Goal: Complete application form: Complete application form

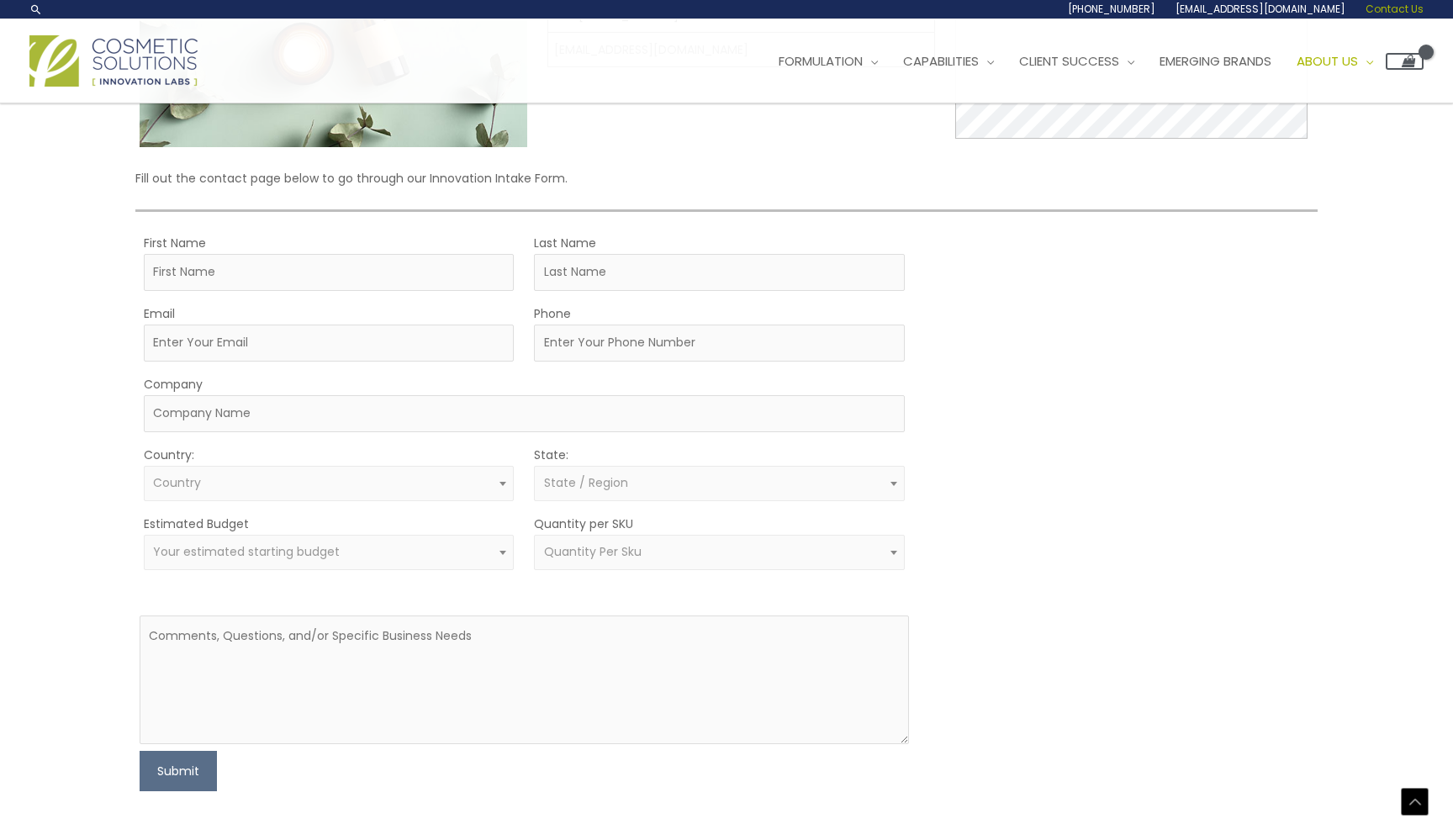
scroll to position [281, 0]
type input "Thomas"
click at [653, 278] on input "Last Name" at bounding box center [720, 275] width 371 height 37
type input "Ramirez"
click at [411, 344] on input "Email" at bounding box center [329, 345] width 371 height 37
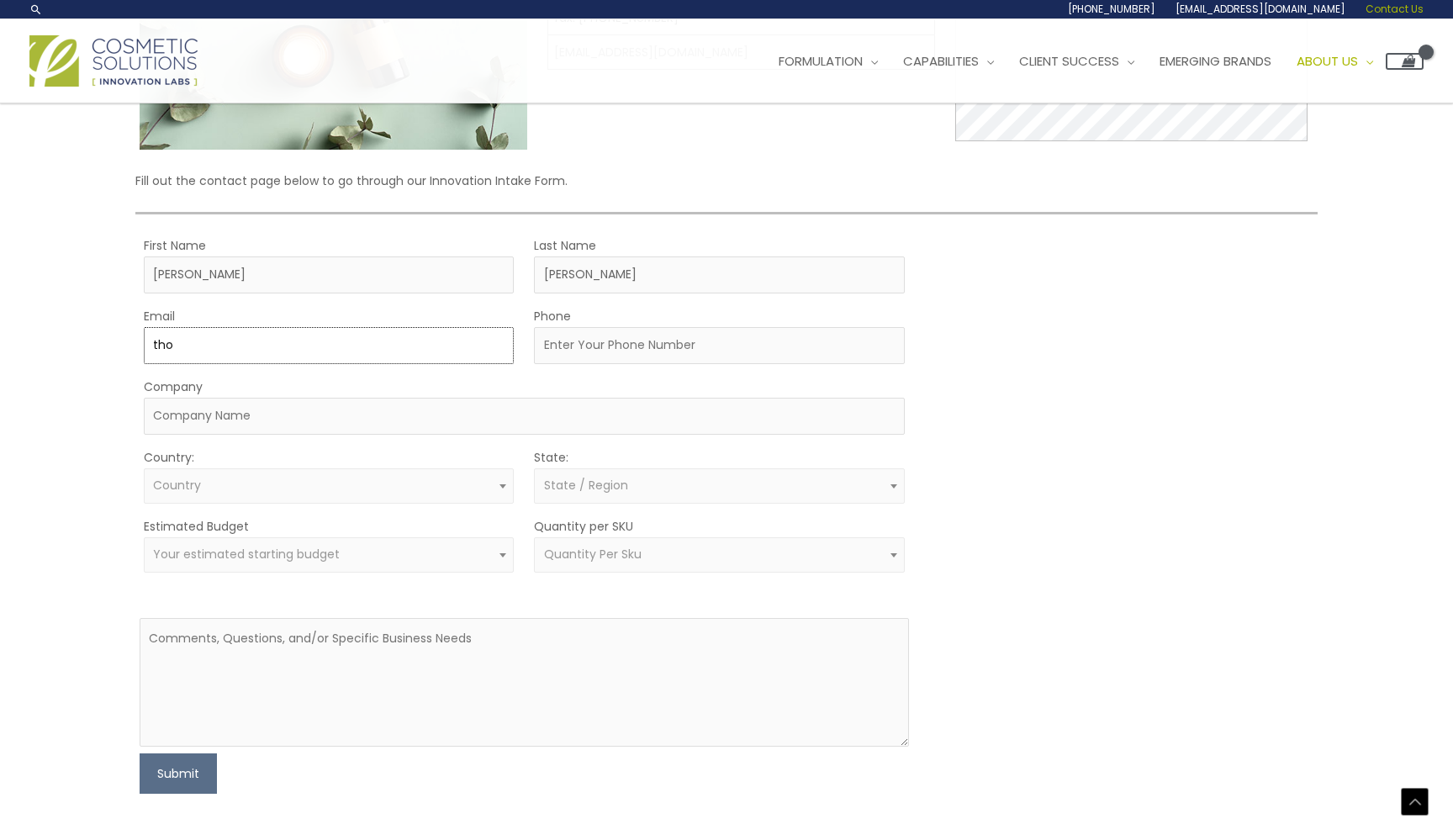
type input "thom"
type input "thomasramirez89@gmail.com"
type input "3058041572"
click at [265, 487] on span "Country" at bounding box center [329, 485] width 352 height 16
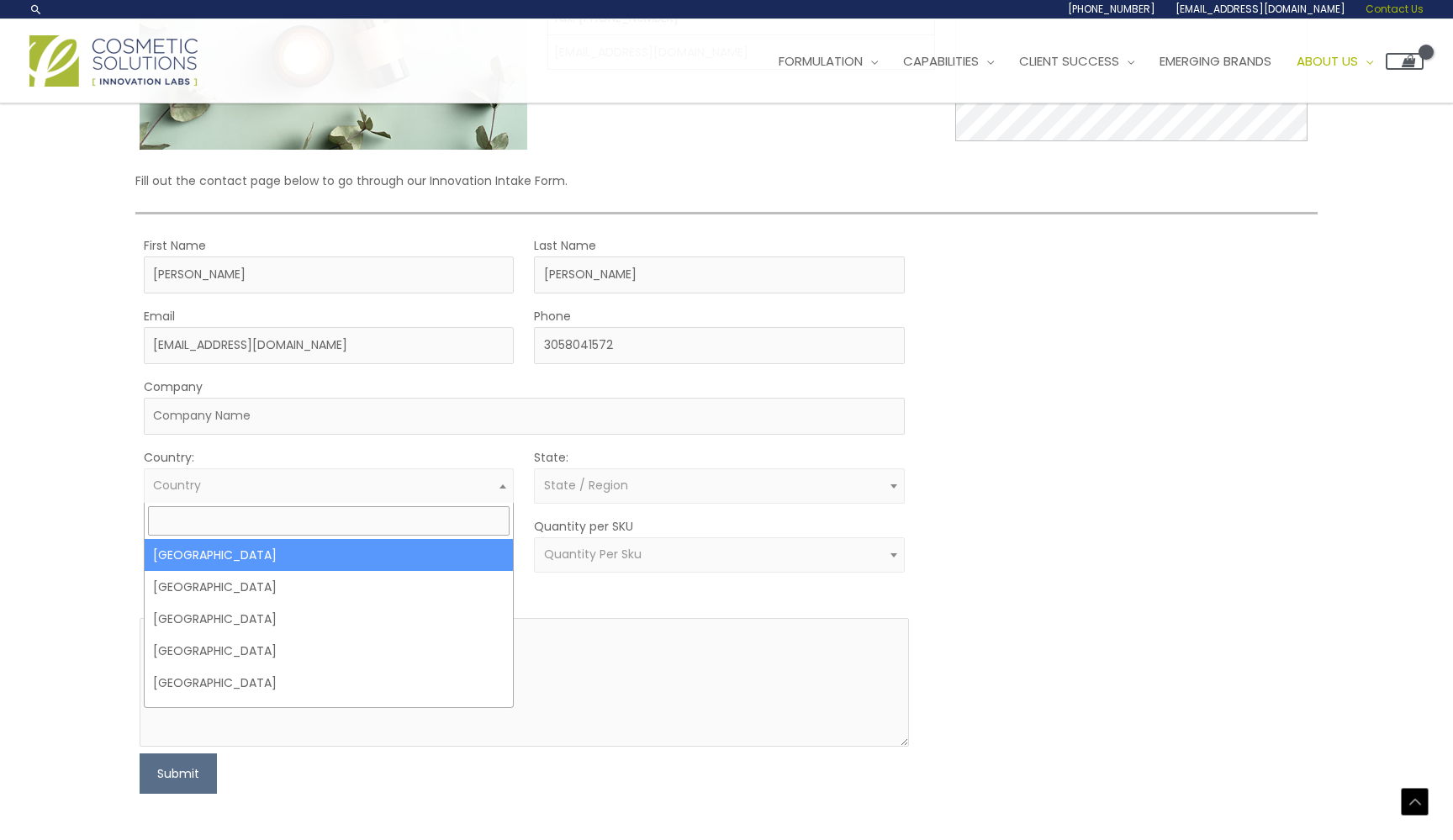
select select "United States"
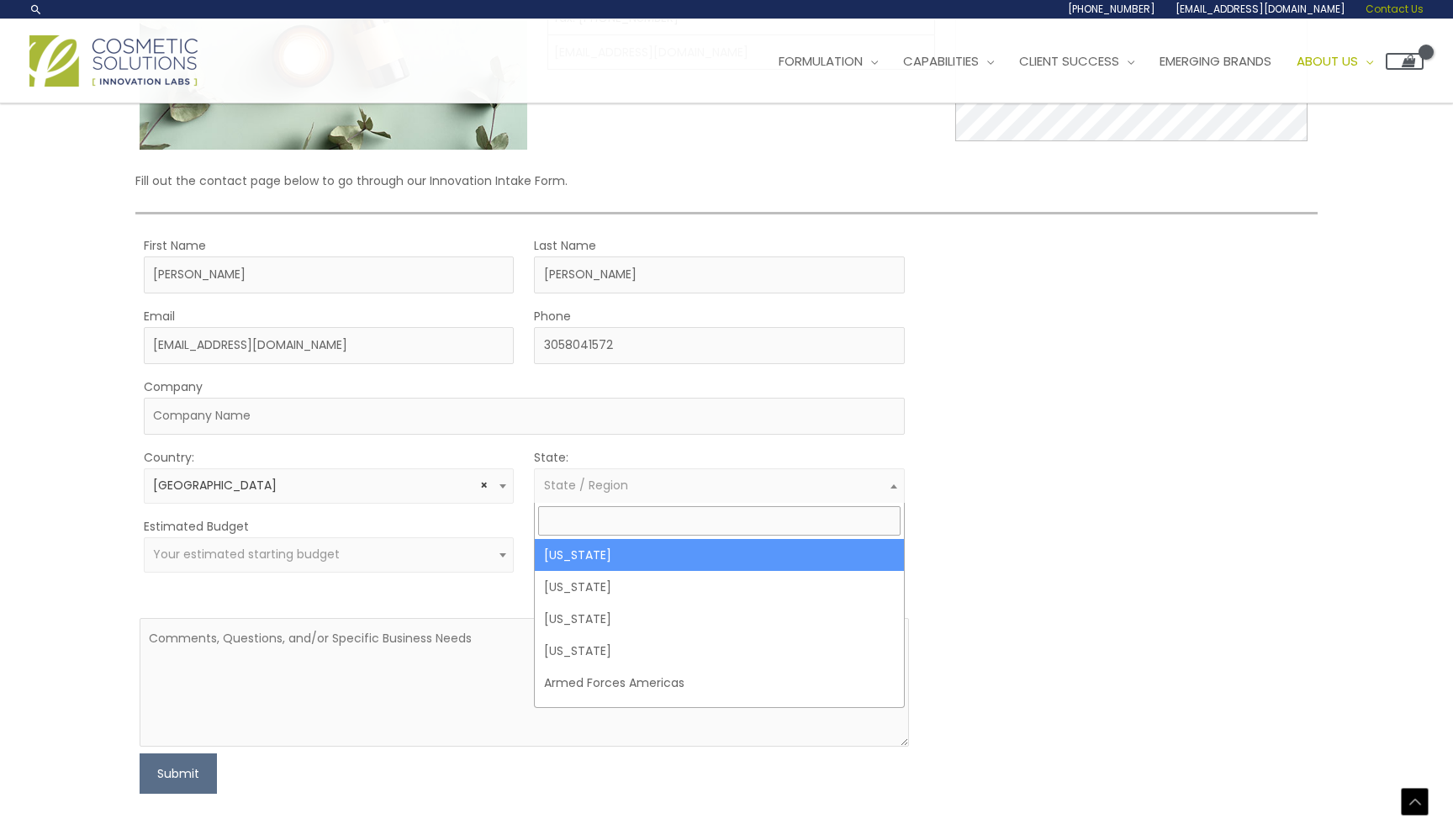
click at [569, 488] on span "State / Region" at bounding box center [586, 485] width 84 height 16
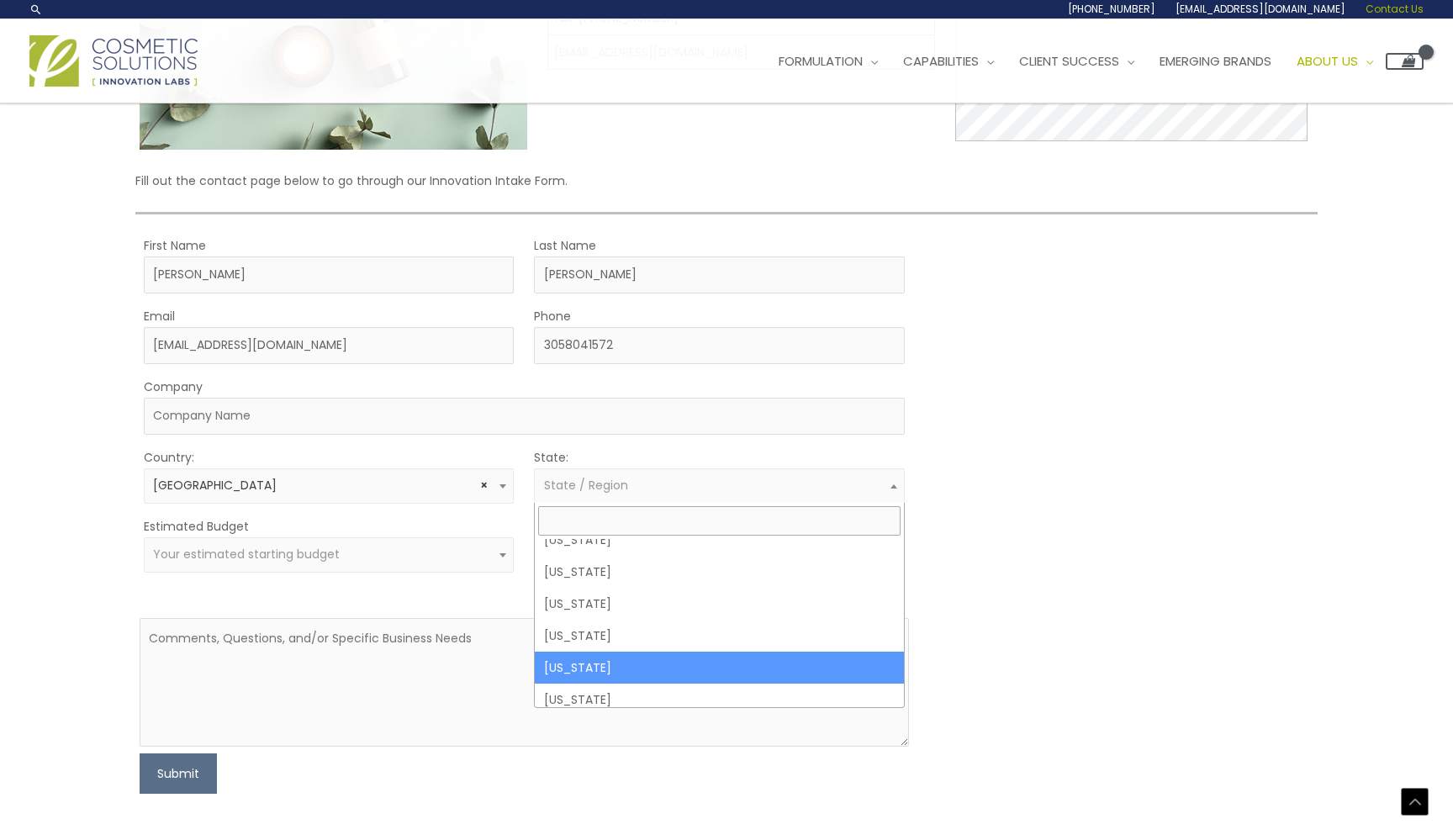
scroll to position [302, 0]
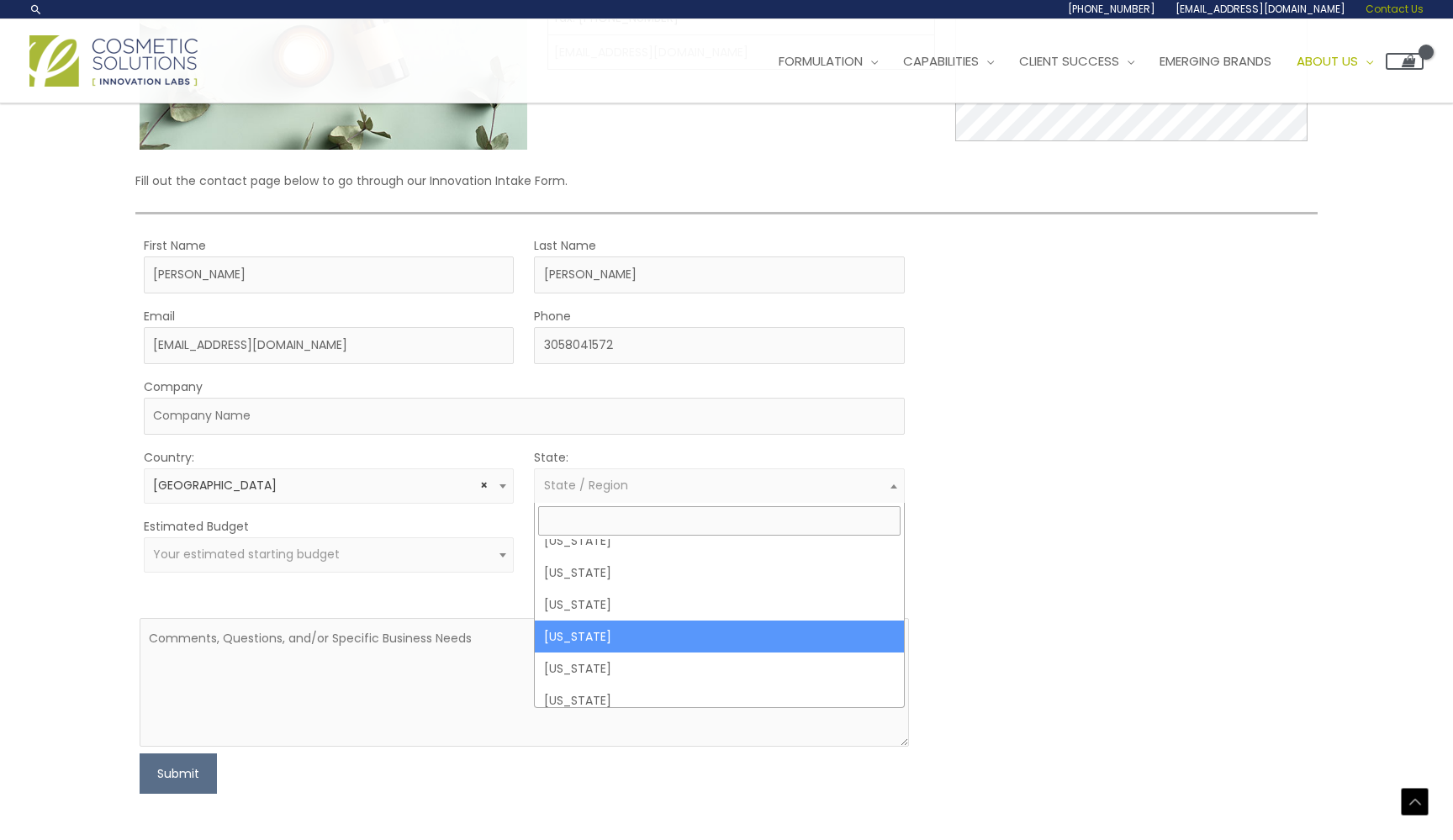
select select "Florida"
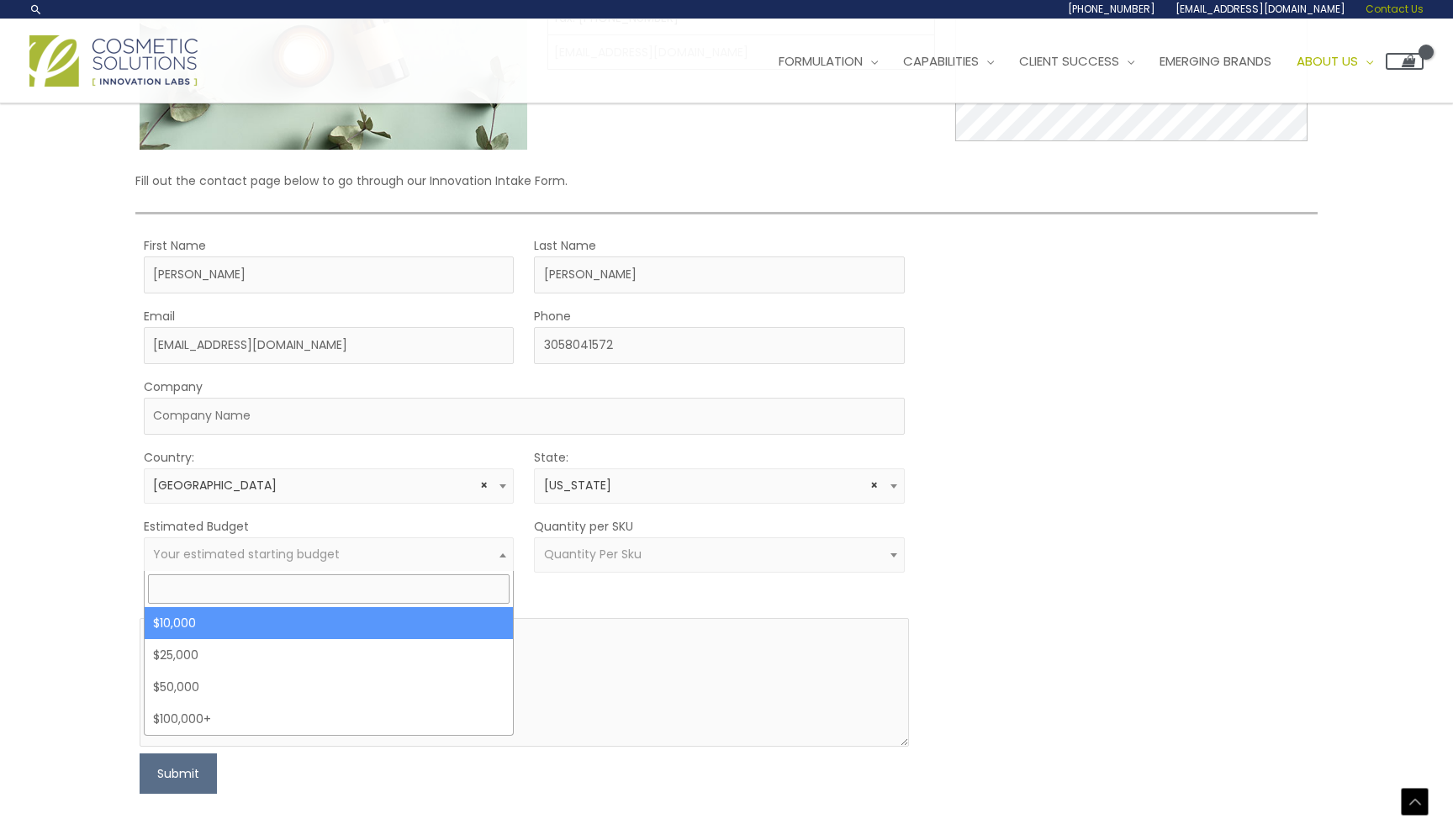
click at [262, 556] on span "Your estimated starting budget" at bounding box center [247, 554] width 186 height 16
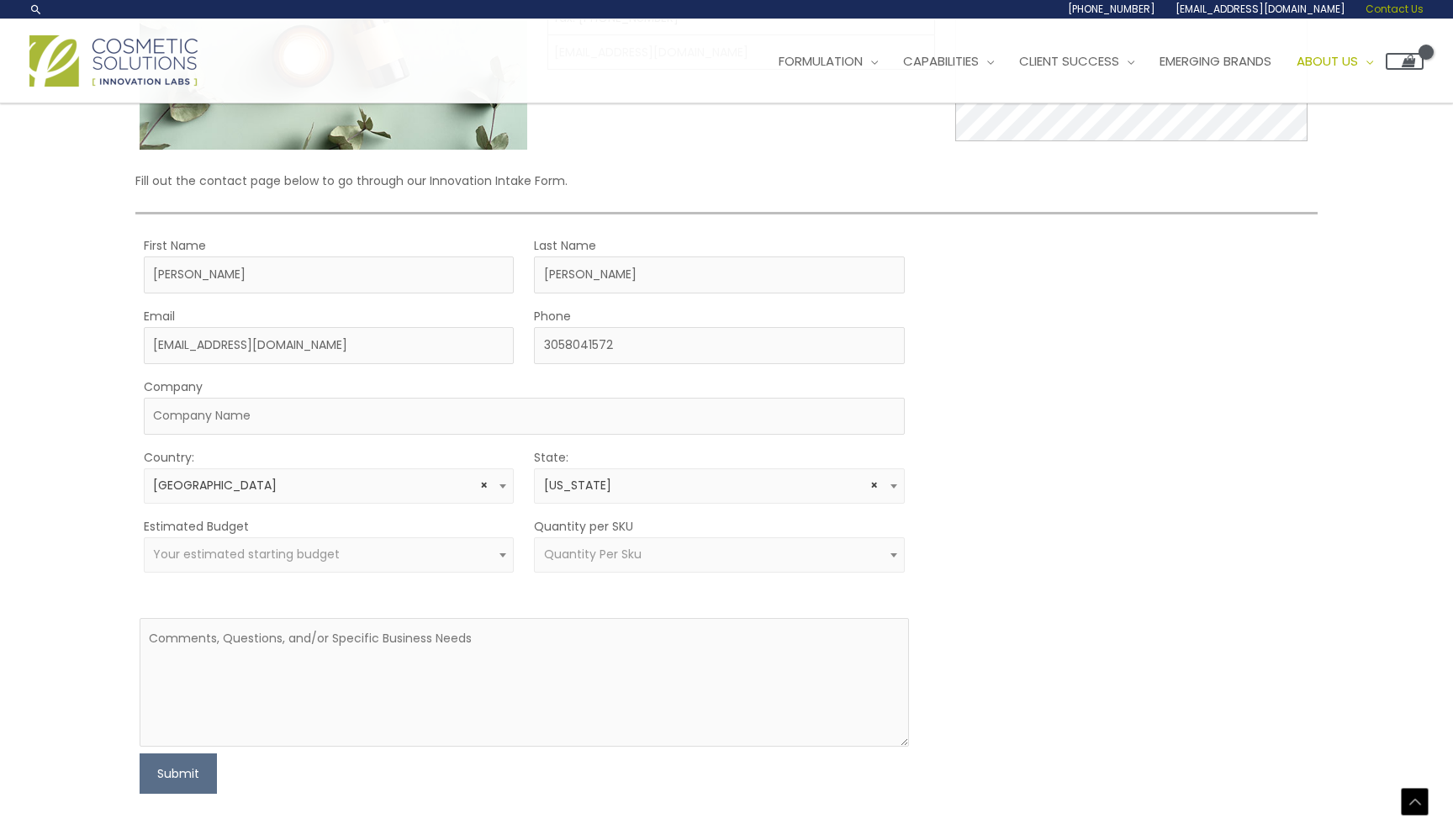
click at [86, 536] on div "Let’s Innovate Together office: 561.226.8600 toll-free: 888.883.0540 fax: 561.2…" at bounding box center [726, 337] width 1453 height 1029
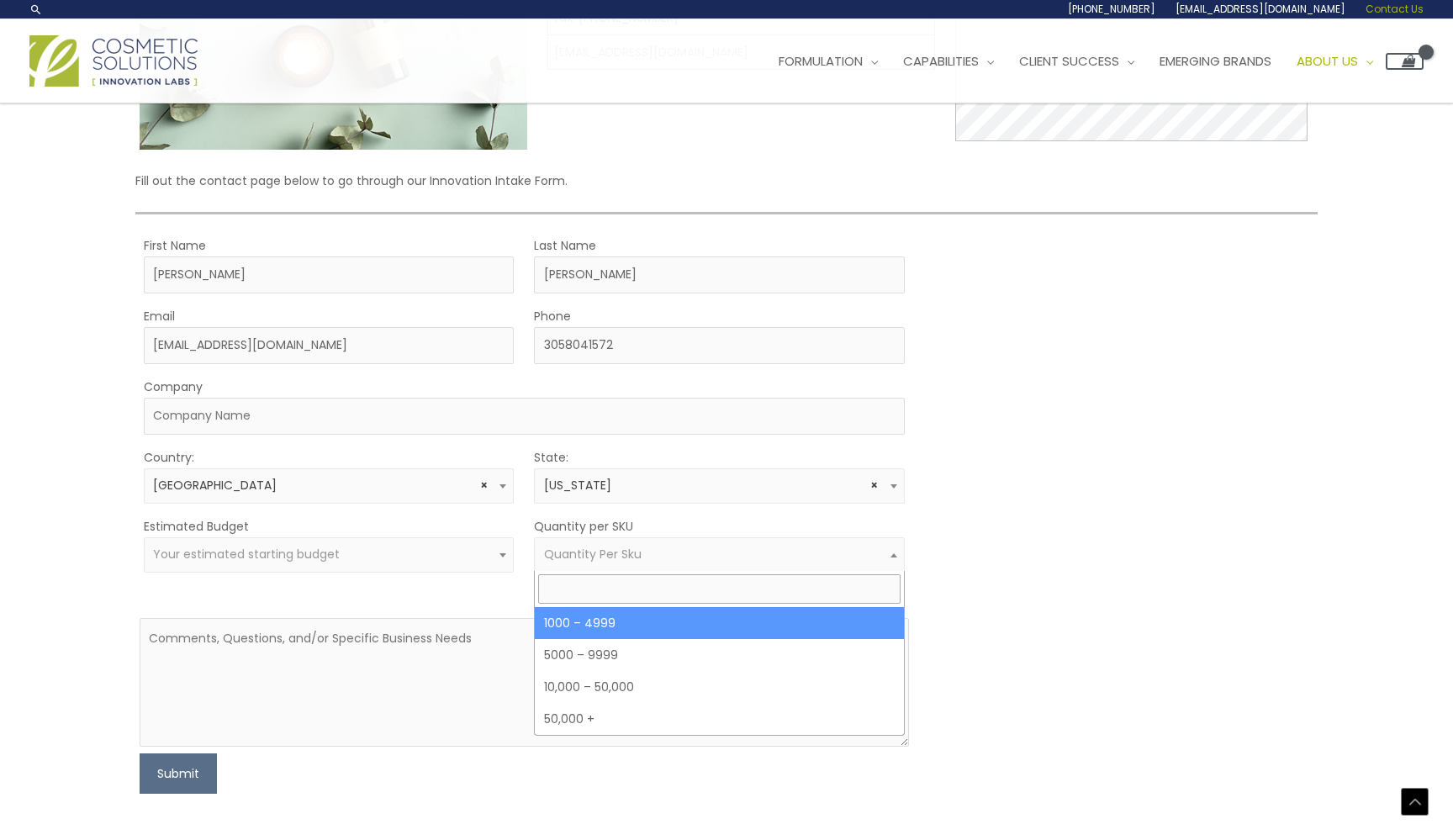
click at [579, 560] on span "Quantity Per Sku" at bounding box center [593, 554] width 98 height 16
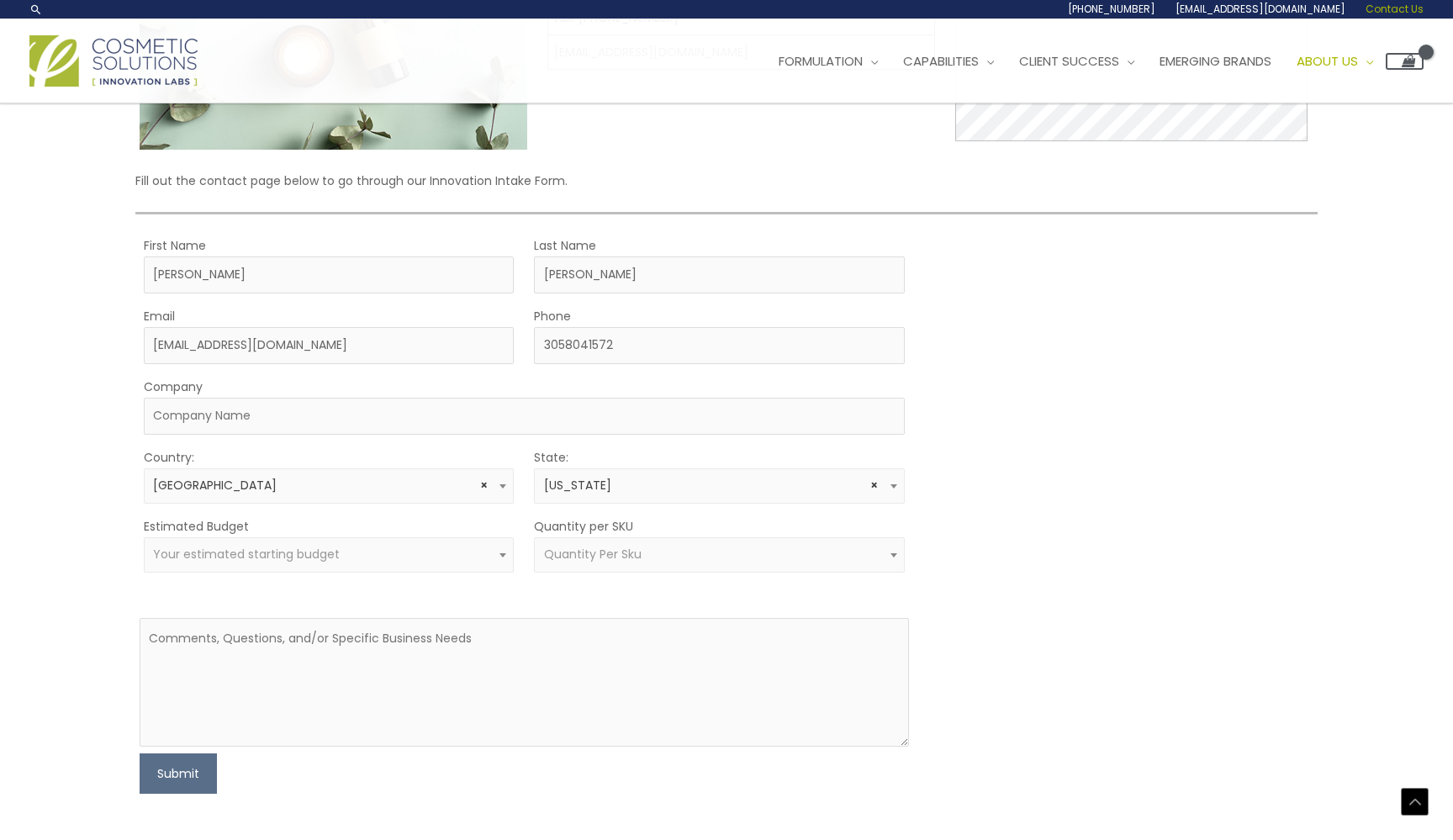
click at [1078, 562] on div "MOQ TRIGGER STEP 2 TRIGGER" at bounding box center [1121, 514] width 385 height 559
click at [521, 663] on textarea at bounding box center [524, 682] width 770 height 129
click at [393, 649] on textarea at bounding box center [524, 682] width 770 height 129
paste textarea "Hi my name is Thomas, and I’m working with Jackie Guerrido on launching her ski…"
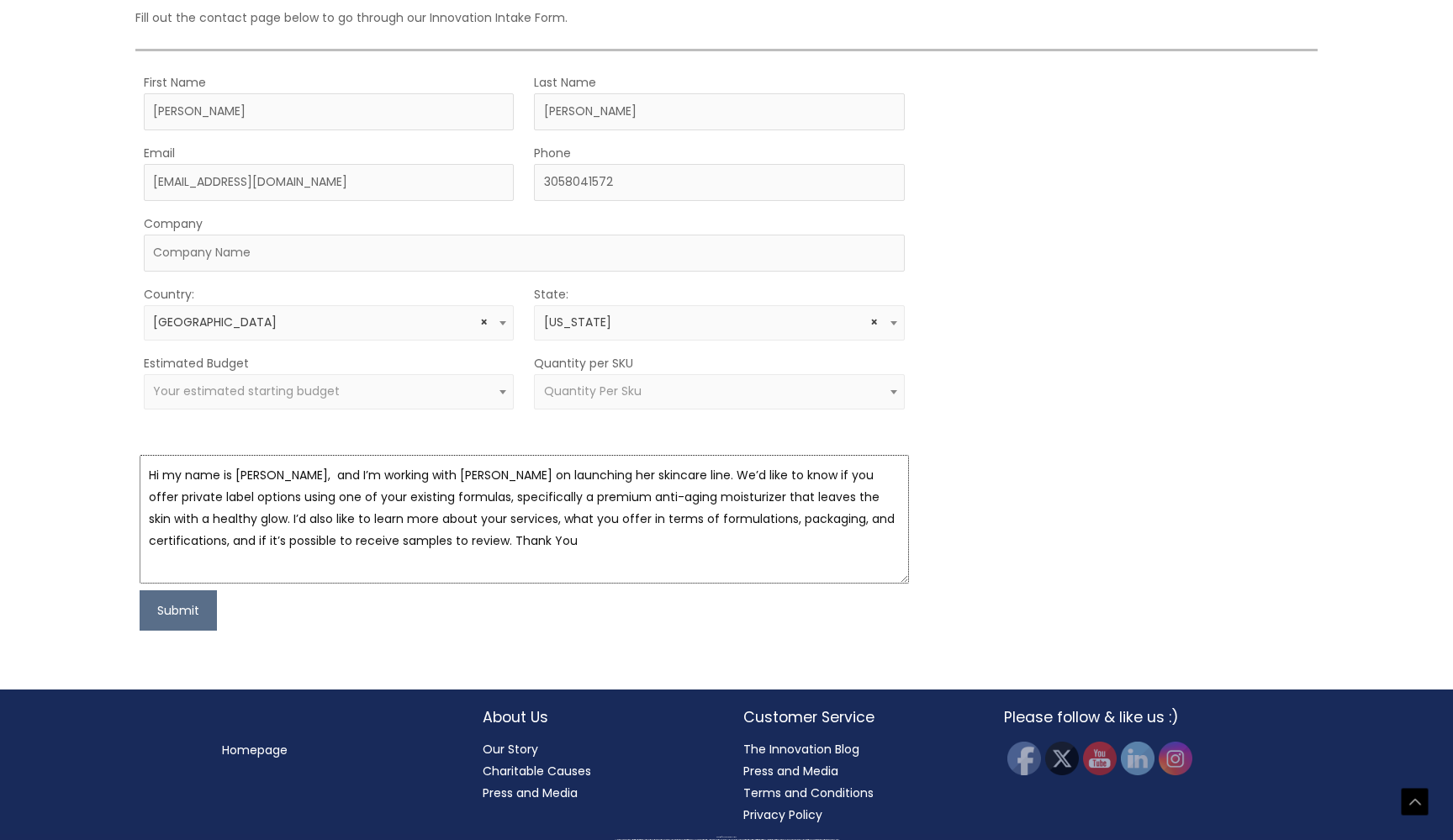
scroll to position [443, 0]
type textarea "Hi my name is Thomas, and I’m working with Jackie Guerrido on launching her ski…"
click at [182, 611] on button "Submit" at bounding box center [178, 611] width 78 height 40
click at [100, 284] on div "Let’s Innovate Together office: 561.226.8600 toll-free: 888.883.0540 fax: 561.2…" at bounding box center [726, 174] width 1453 height 1029
click at [222, 257] on input "Company" at bounding box center [523, 254] width 761 height 37
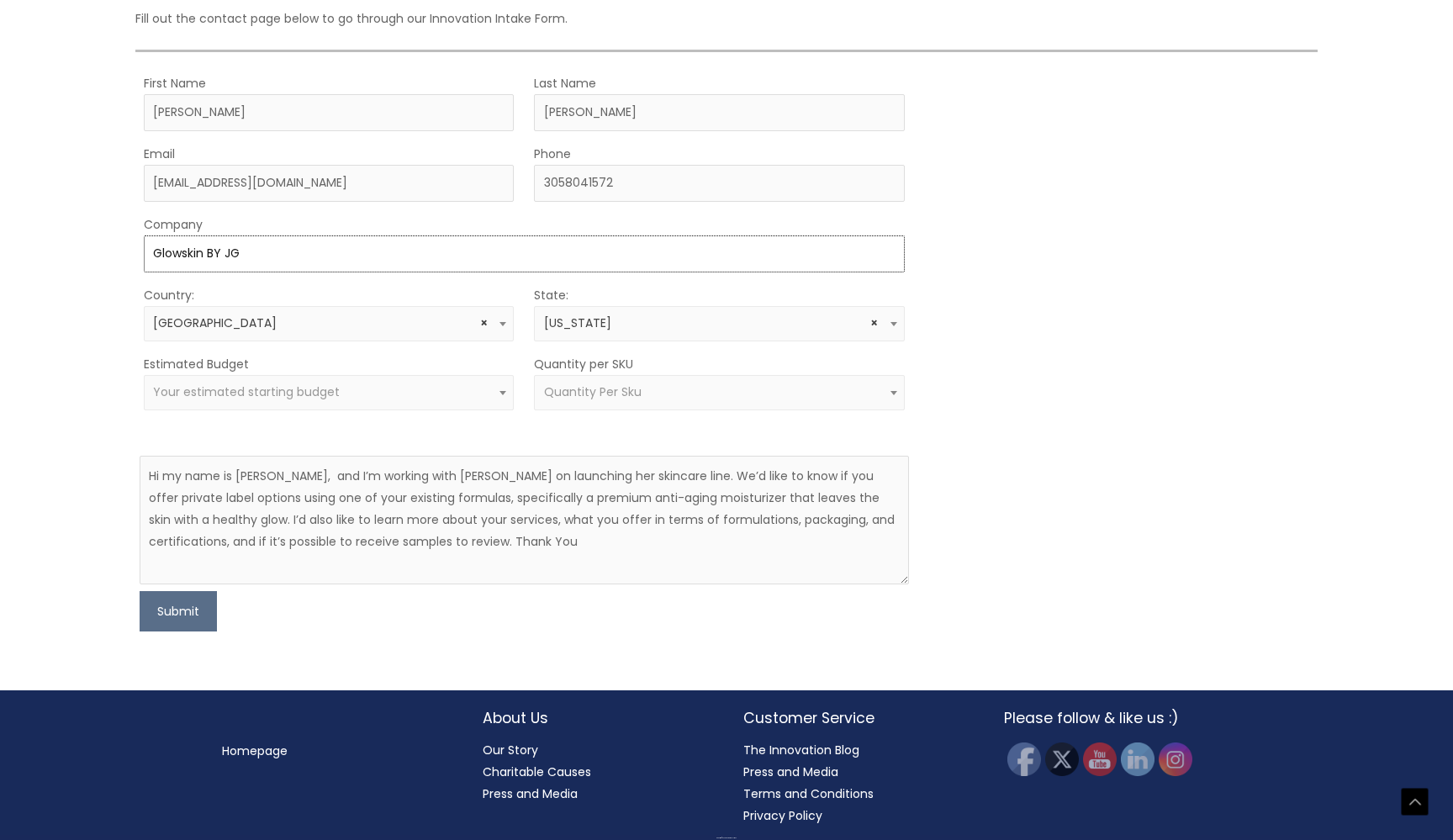
type input "Glowskin BY JG"
click at [37, 489] on div "Let’s Innovate Together office: 561.226.8600 toll-free: 888.883.0540 fax: 561.2…" at bounding box center [726, 174] width 1453 height 1029
click at [180, 614] on button "Submit" at bounding box center [178, 611] width 78 height 40
click at [214, 380] on span "Your estimated starting budget" at bounding box center [329, 393] width 371 height 36
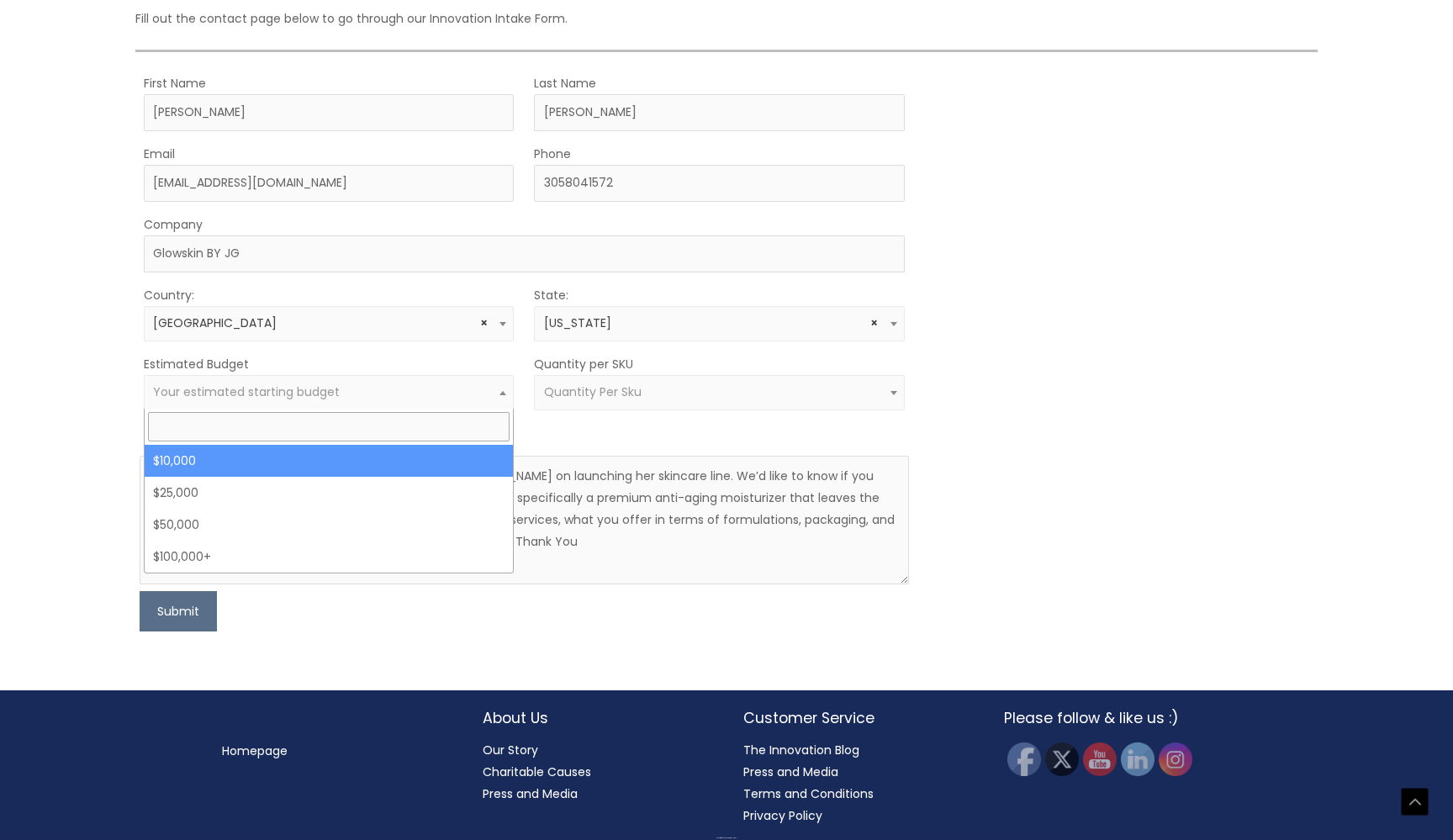
click at [59, 382] on div "Let’s Innovate Together office: 561.226.8600 toll-free: 888.883.0540 fax: 561.2…" at bounding box center [726, 174] width 1453 height 1029
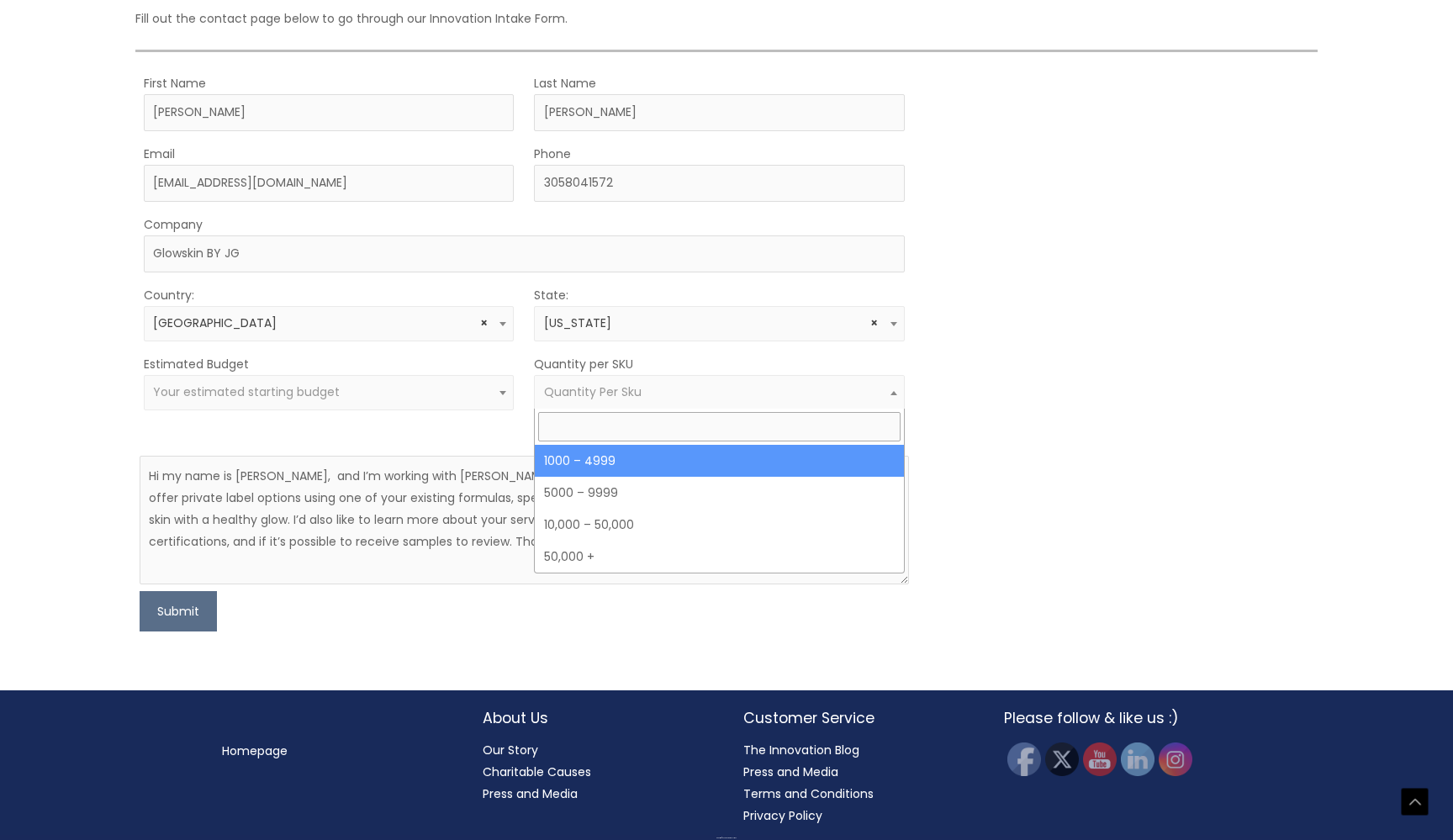
click at [609, 391] on span "Quantity Per Sku" at bounding box center [593, 392] width 98 height 16
select select "10"
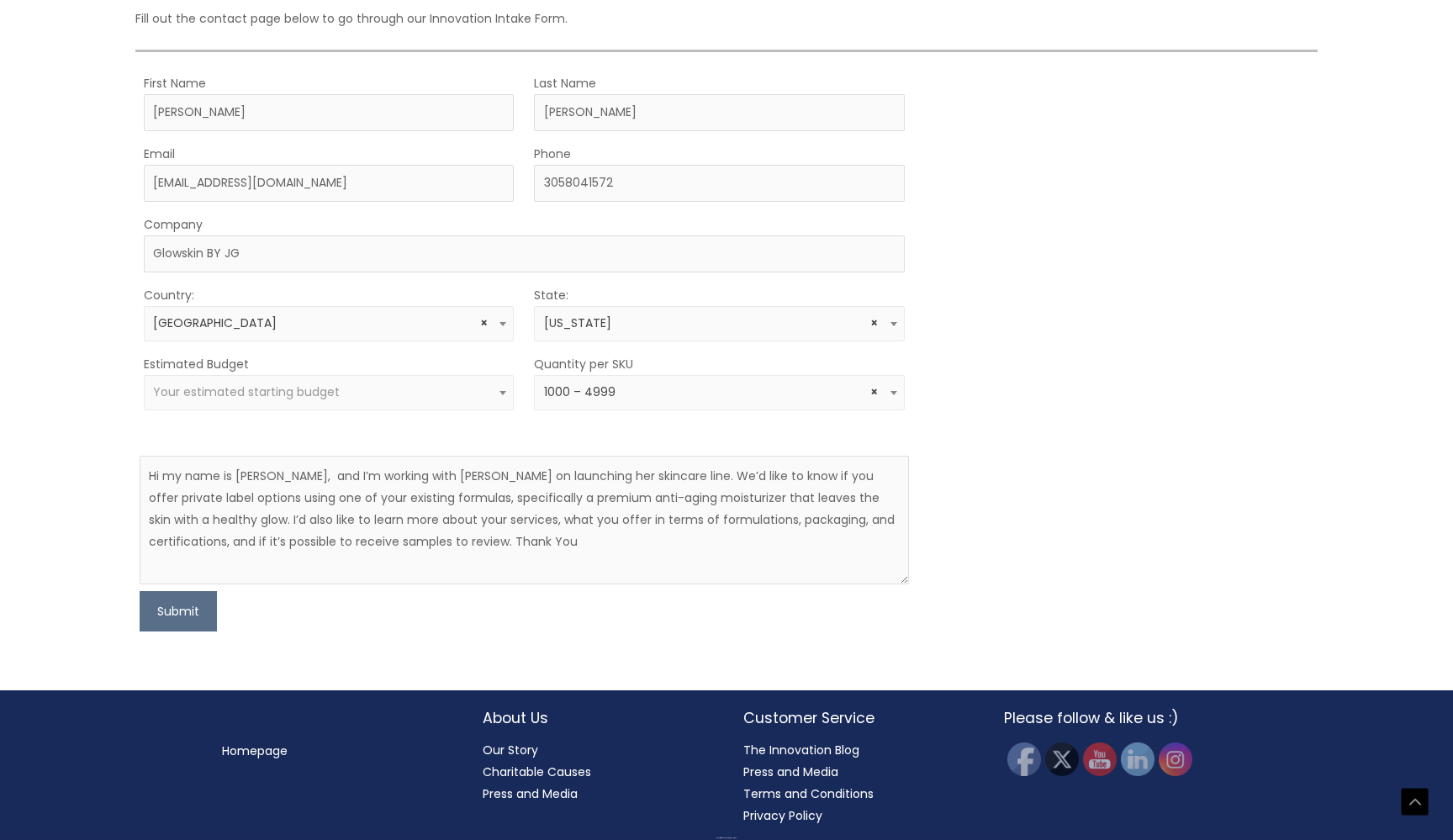
click at [178, 382] on span "Your estimated starting budget" at bounding box center [329, 393] width 371 height 36
select select "10000"
click at [170, 615] on button "Submit" at bounding box center [178, 611] width 78 height 40
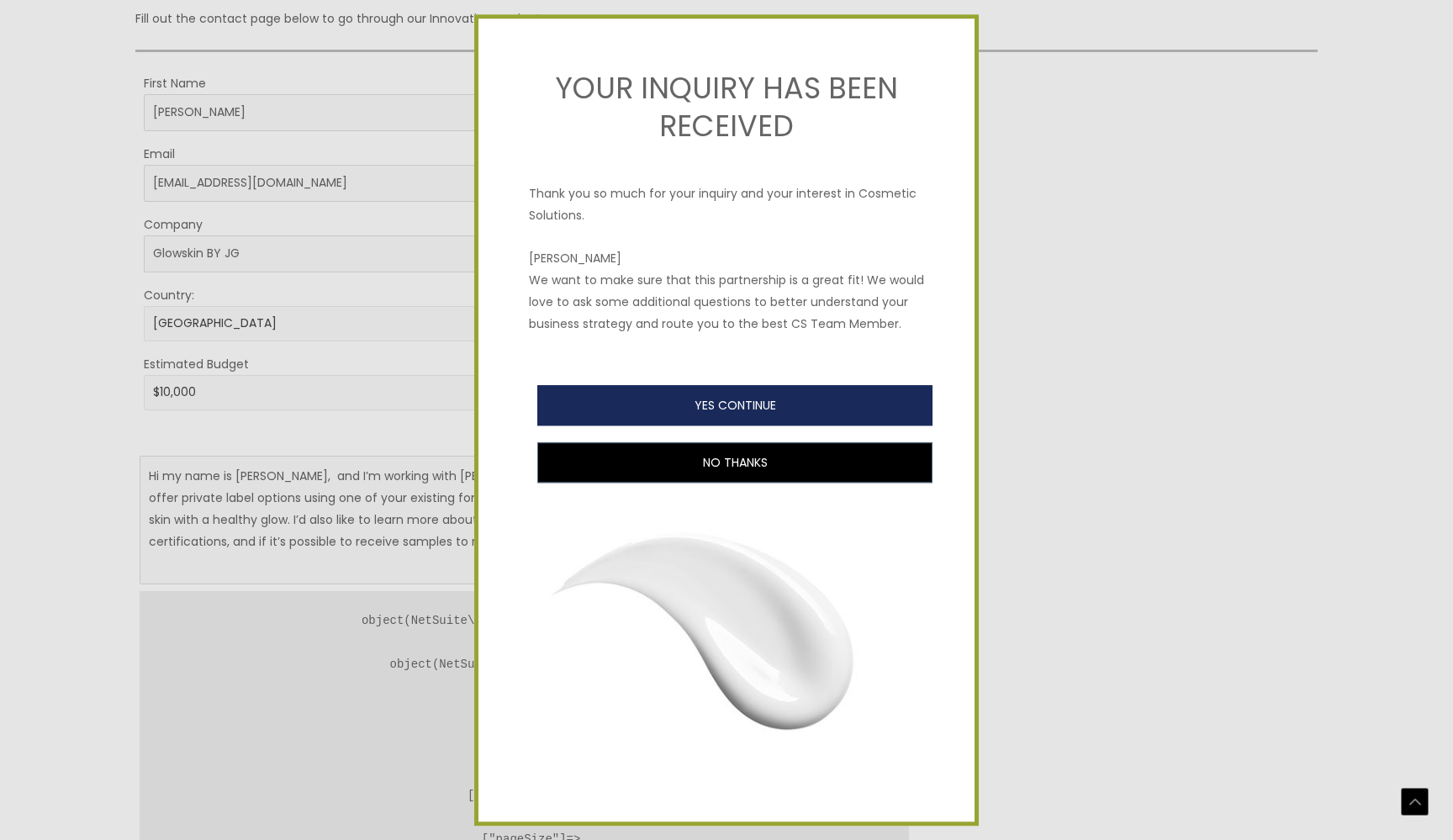
click at [728, 400] on button "YES CONTINUE" at bounding box center [734, 405] width 395 height 40
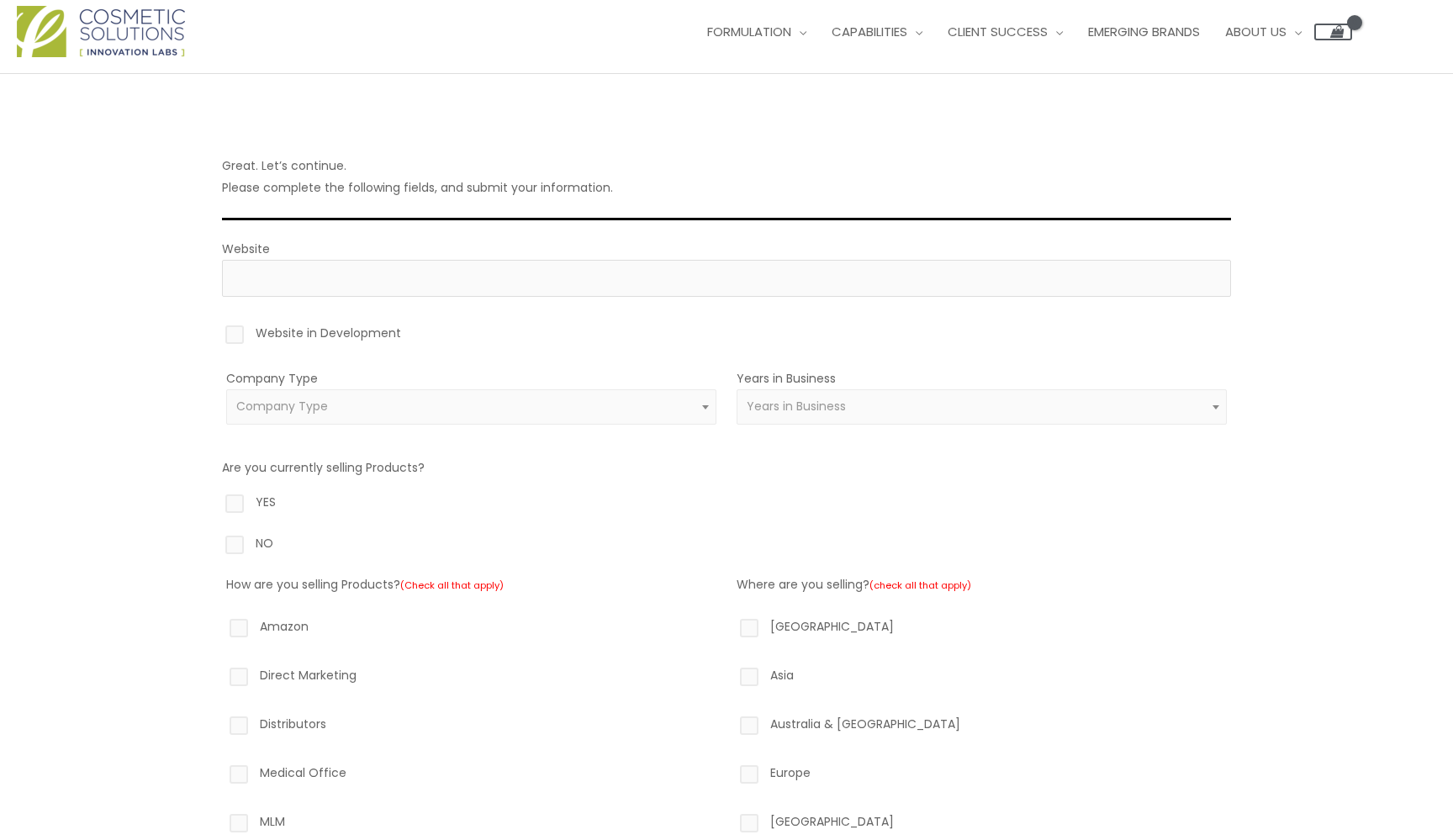
scroll to position [32, 0]
click at [236, 327] on label "Website in Development" at bounding box center [726, 333] width 1009 height 28
click at [216, 327] on input "Website in Development" at bounding box center [211, 325] width 11 height 11
checkbox input "true"
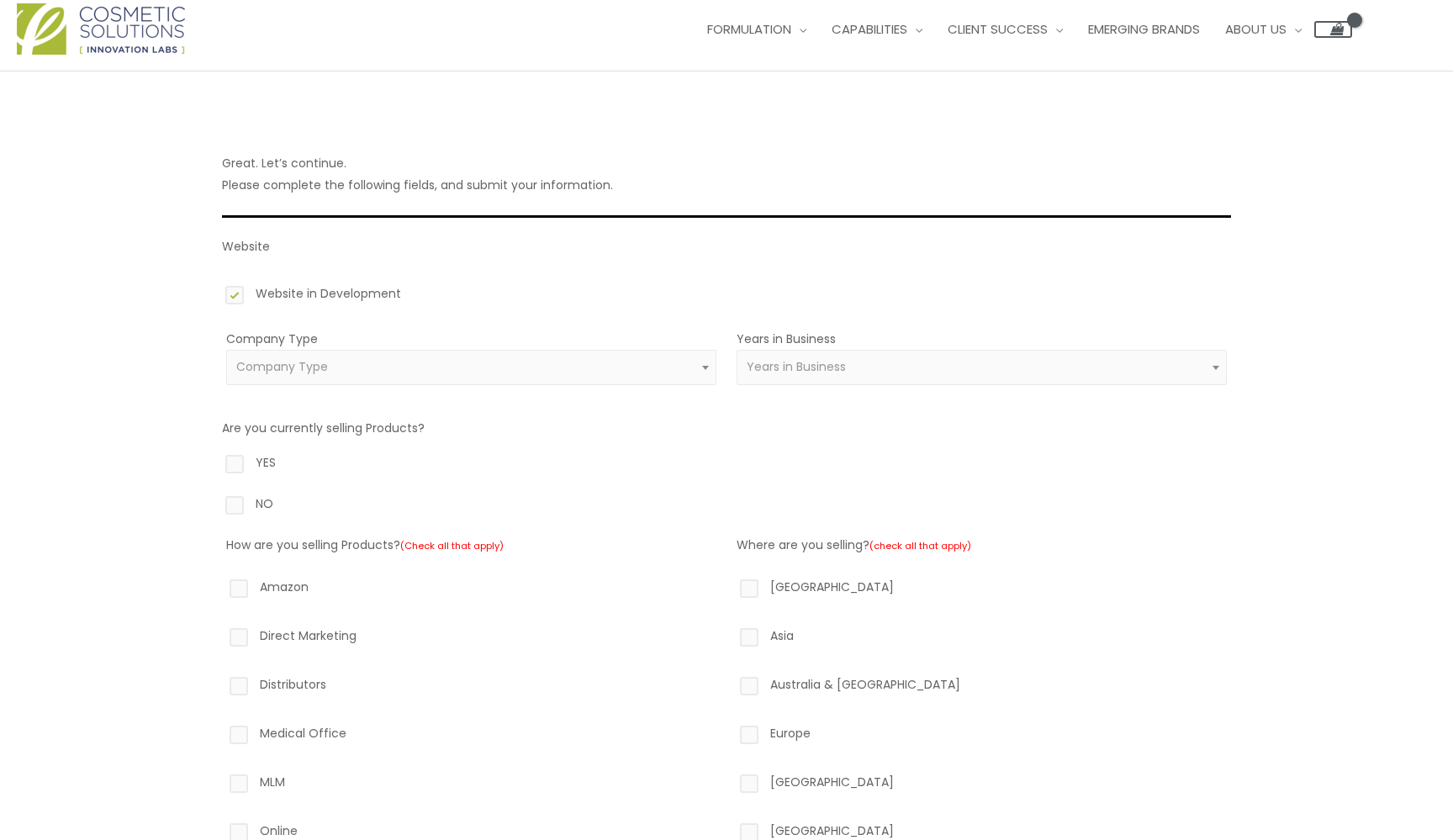
click at [339, 361] on span "Company Type" at bounding box center [472, 366] width 471 height 16
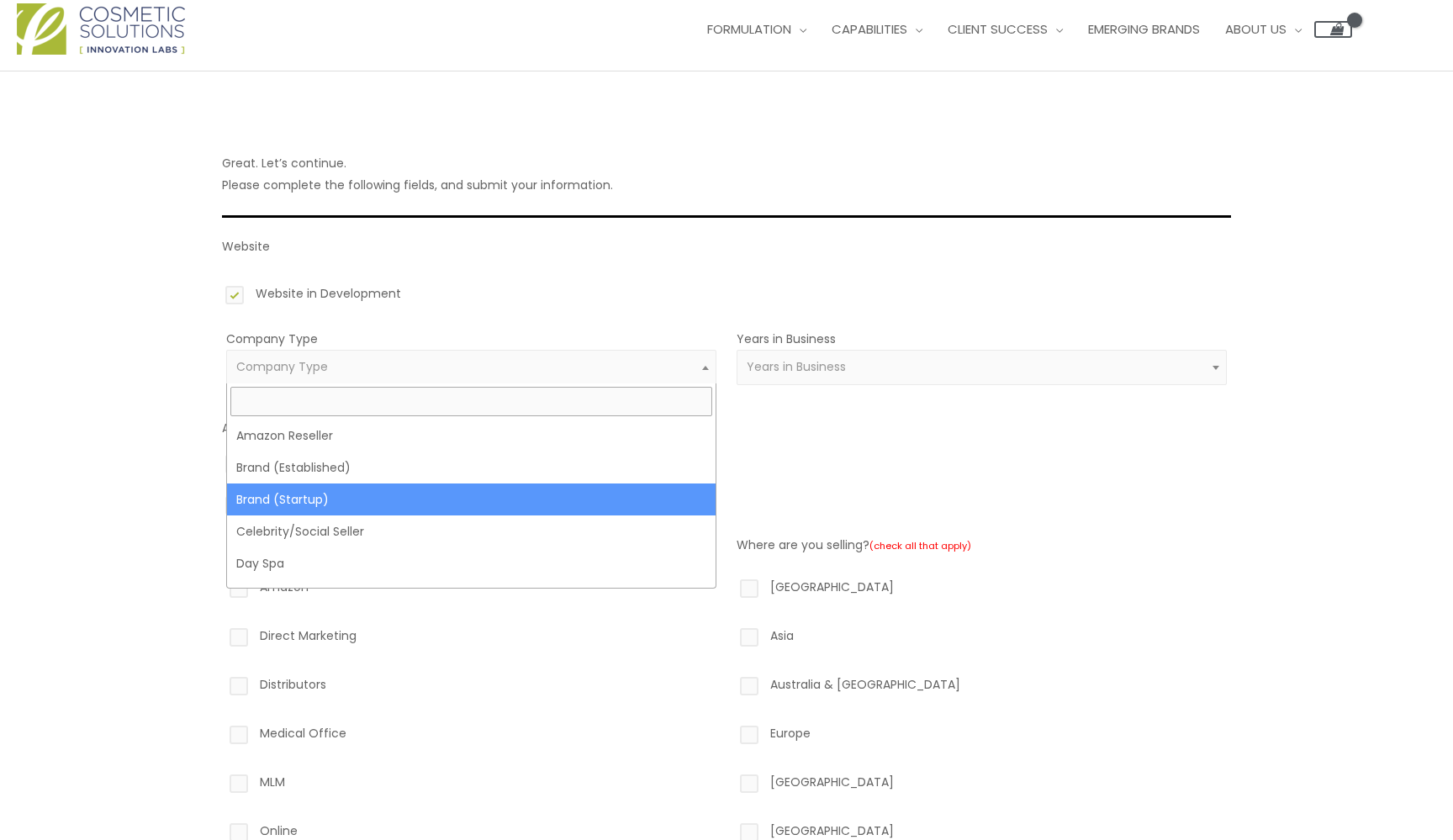
scroll to position [0, 0]
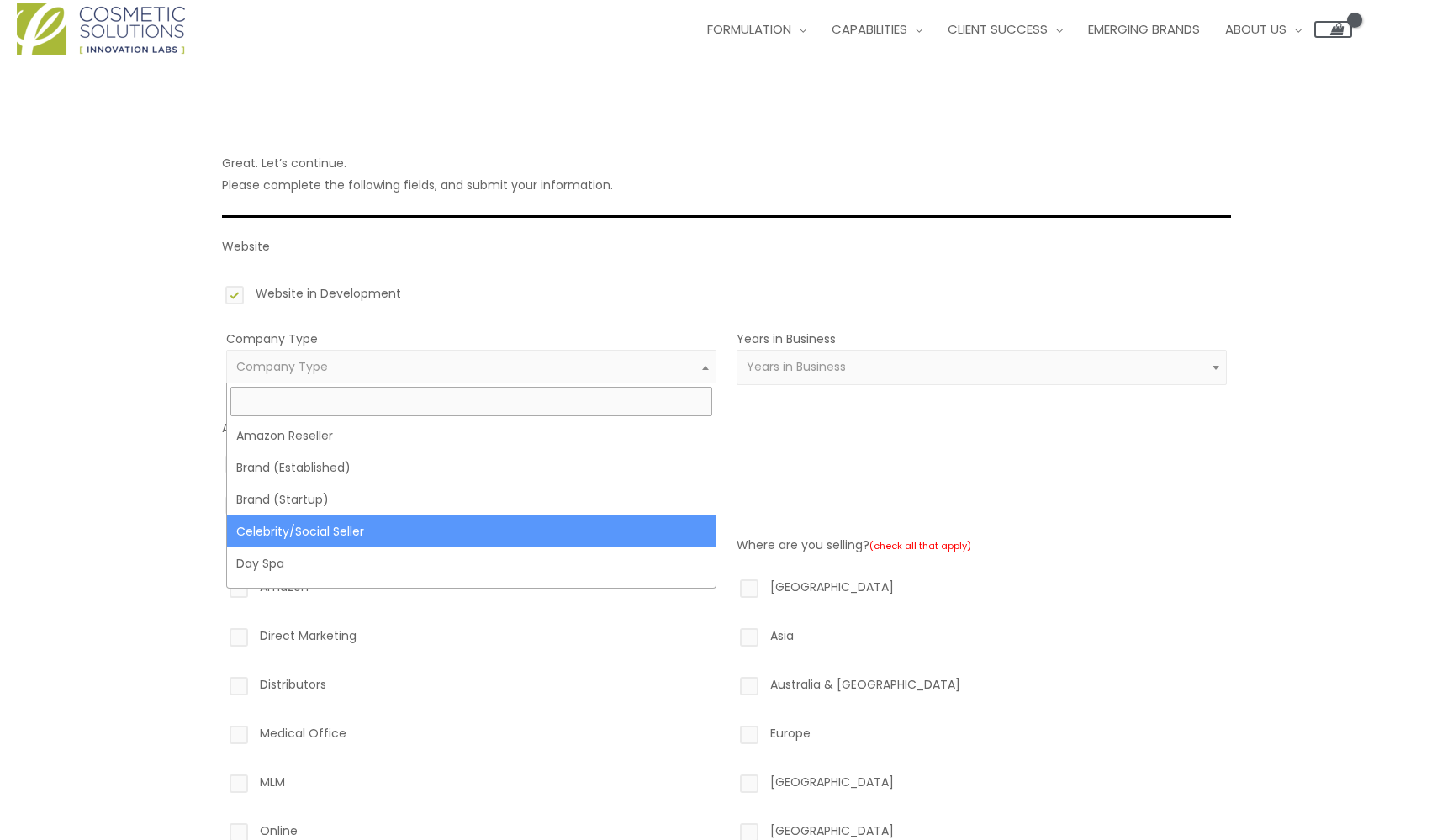
select select "26"
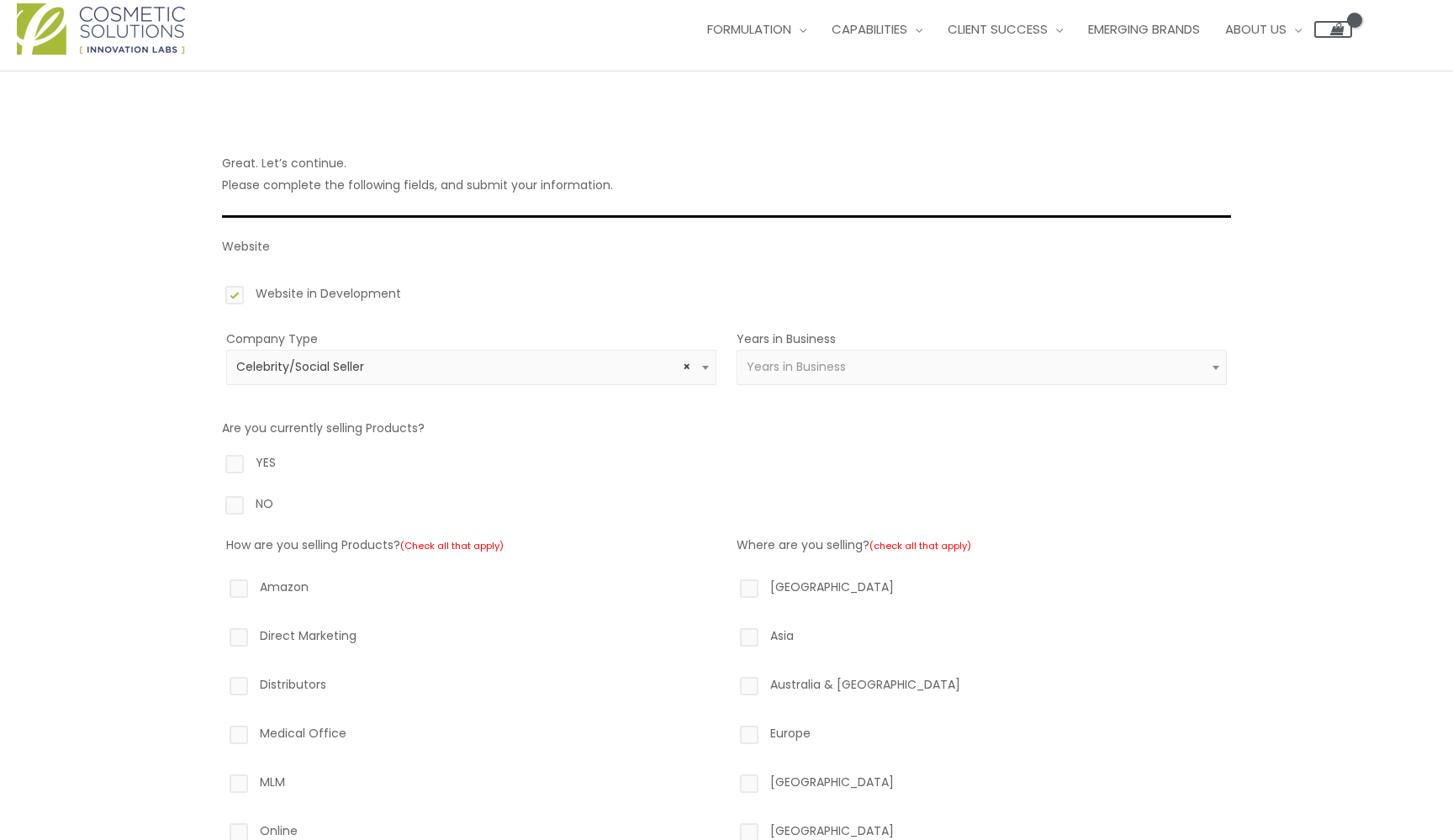
click at [844, 362] on span "Years in Business" at bounding box center [796, 366] width 100 height 16
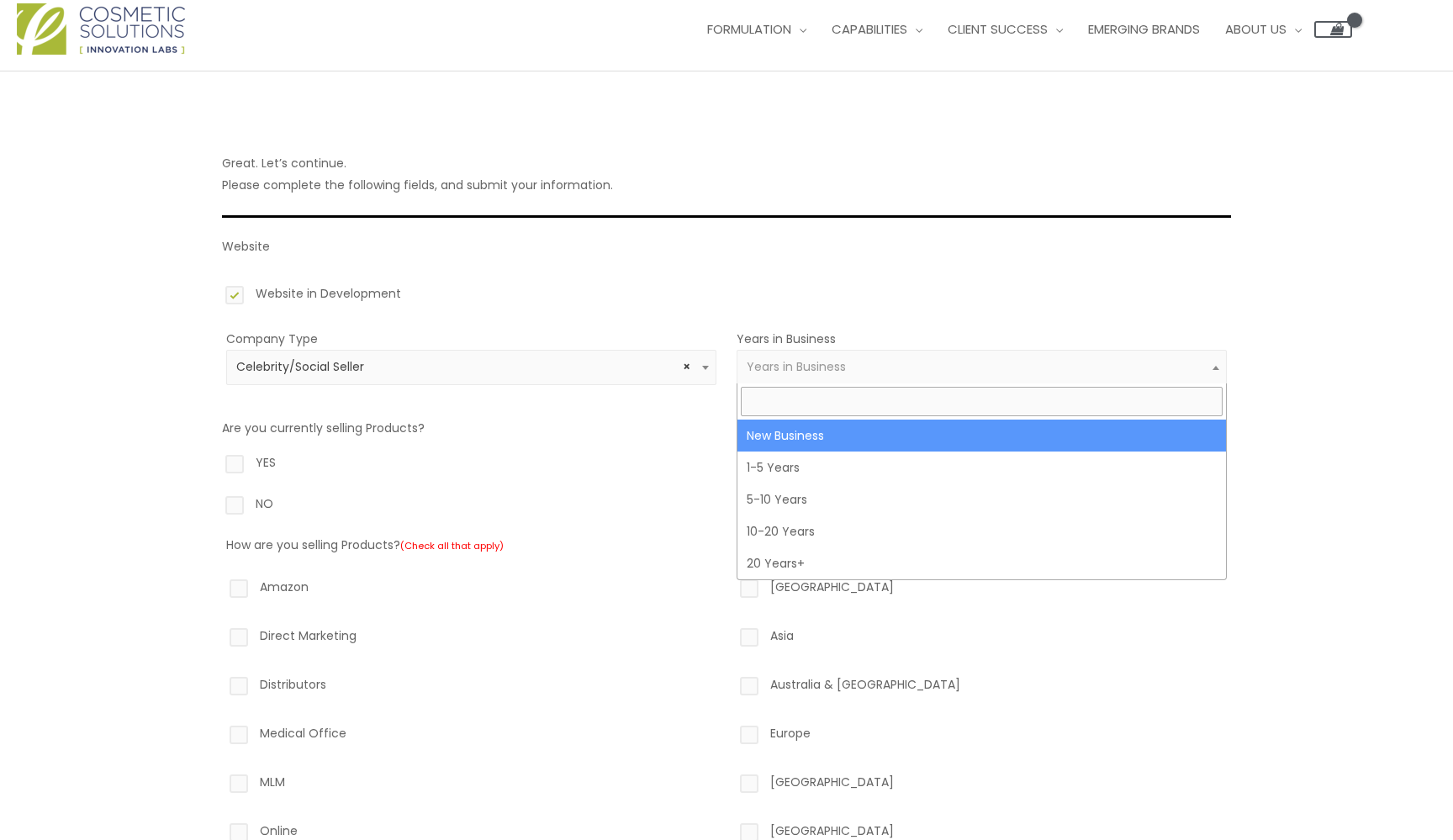
select select "1"
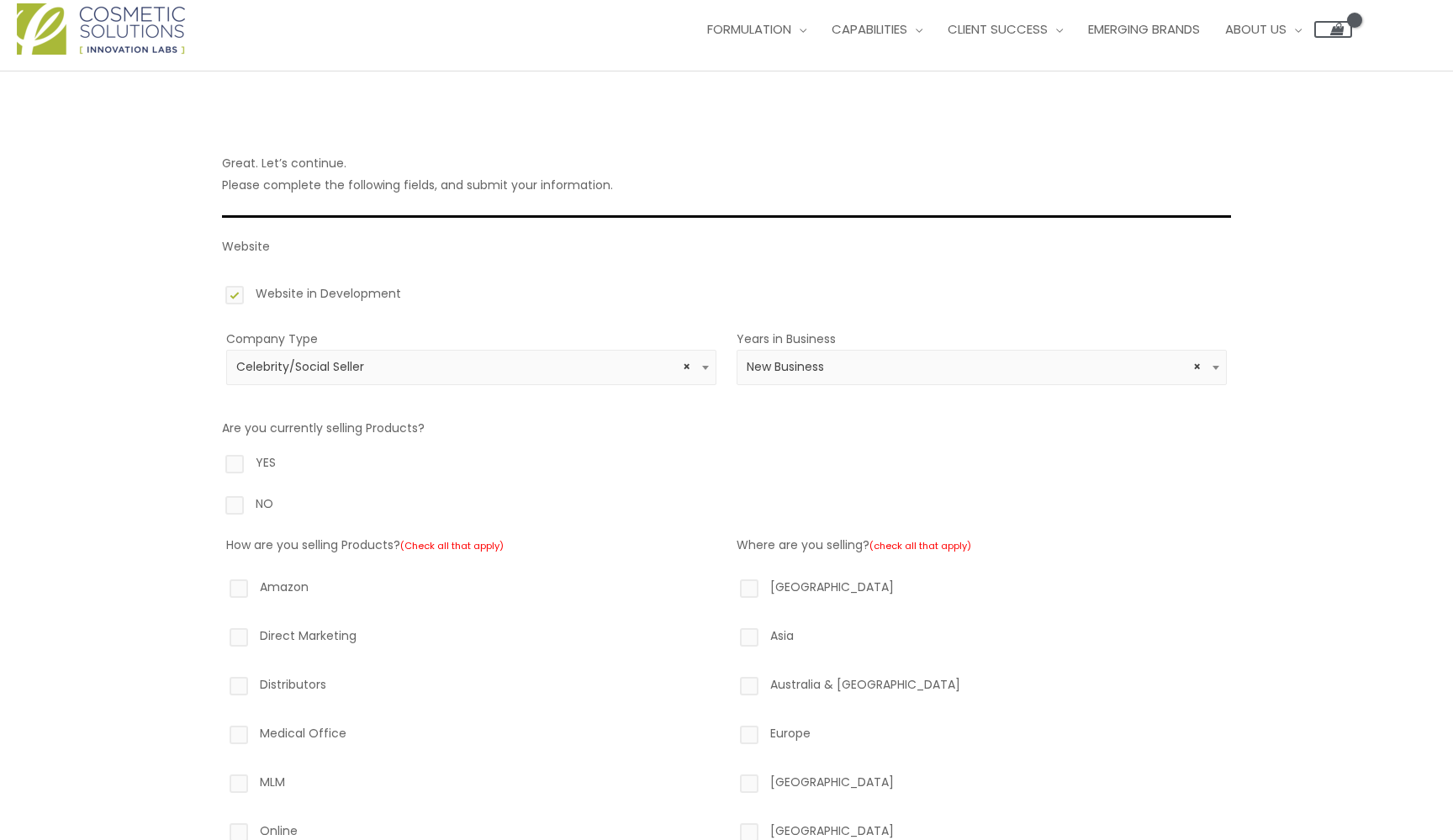
click at [232, 502] on label "NO" at bounding box center [726, 507] width 1009 height 28
click at [216, 502] on input "NO" at bounding box center [211, 499] width 11 height 11
radio input "true"
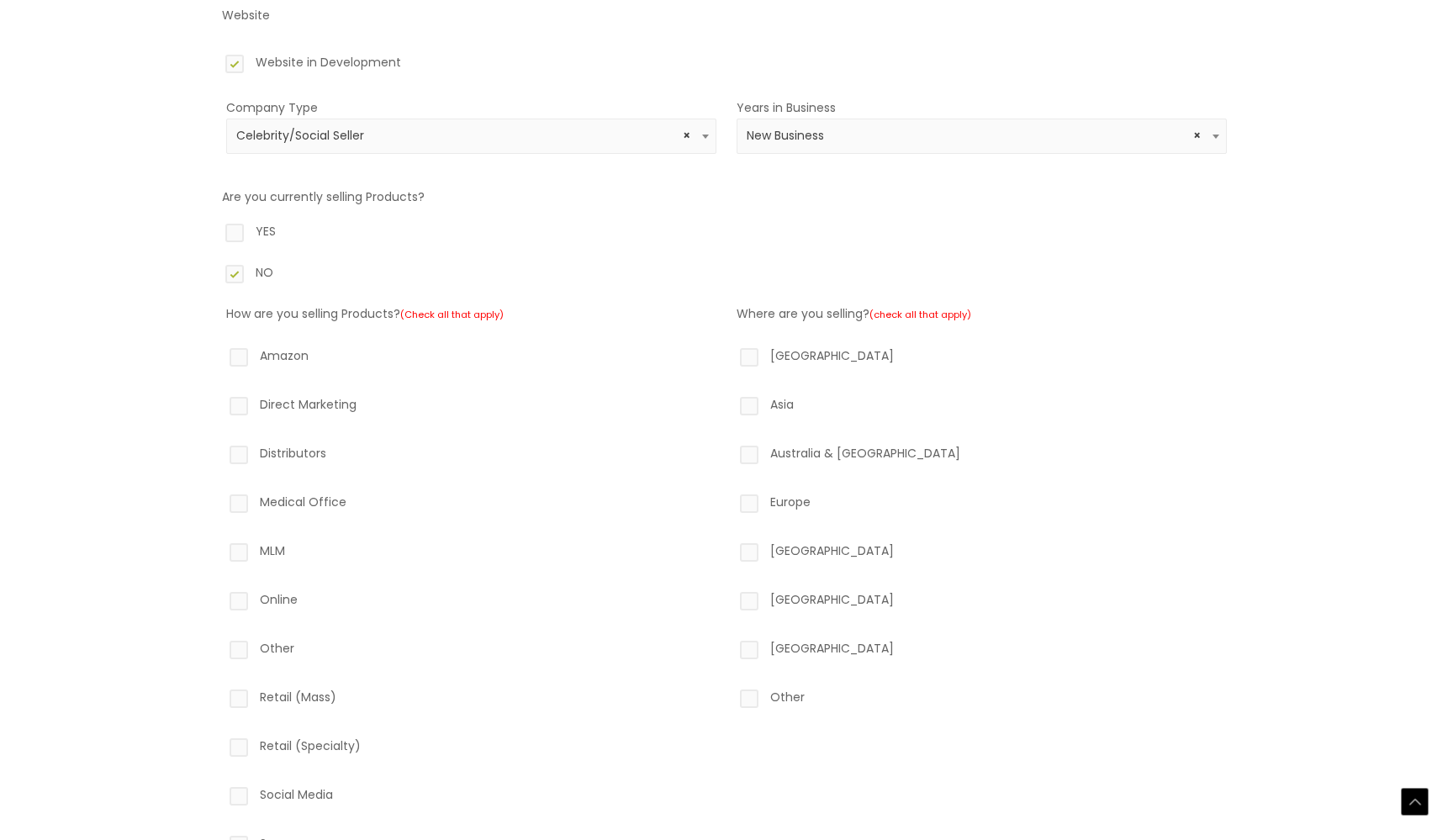
scroll to position [263, 0]
click at [748, 351] on label "North America" at bounding box center [982, 359] width 490 height 28
click at [731, 351] on input "North America" at bounding box center [725, 351] width 11 height 11
checkbox input "true"
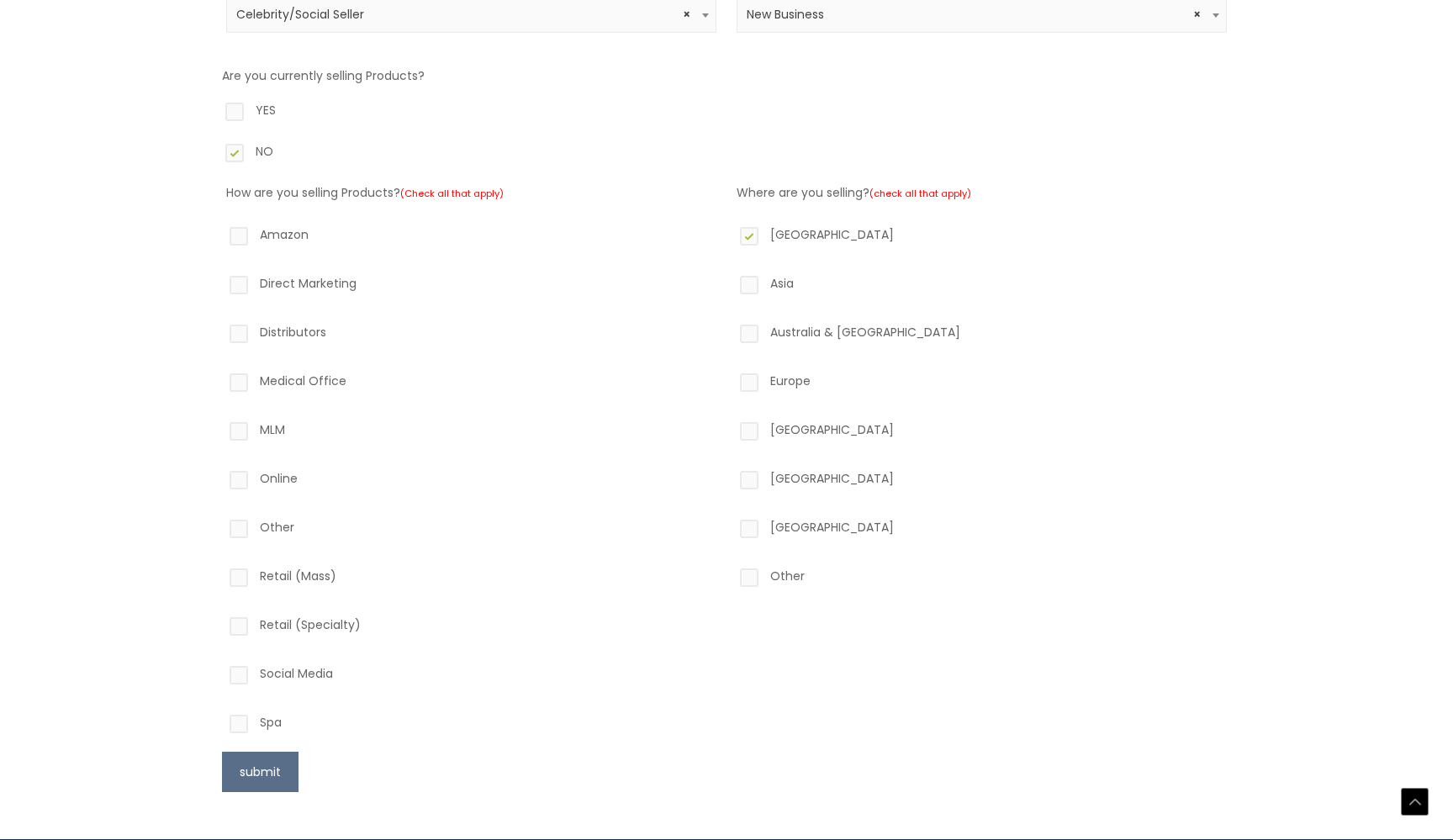
scroll to position [384, 0]
click at [237, 670] on label "Social Media" at bounding box center [471, 677] width 490 height 28
click at [220, 670] on input "Social Media" at bounding box center [215, 668] width 11 height 11
checkbox input "true"
click at [238, 480] on label "Online" at bounding box center [471, 481] width 490 height 28
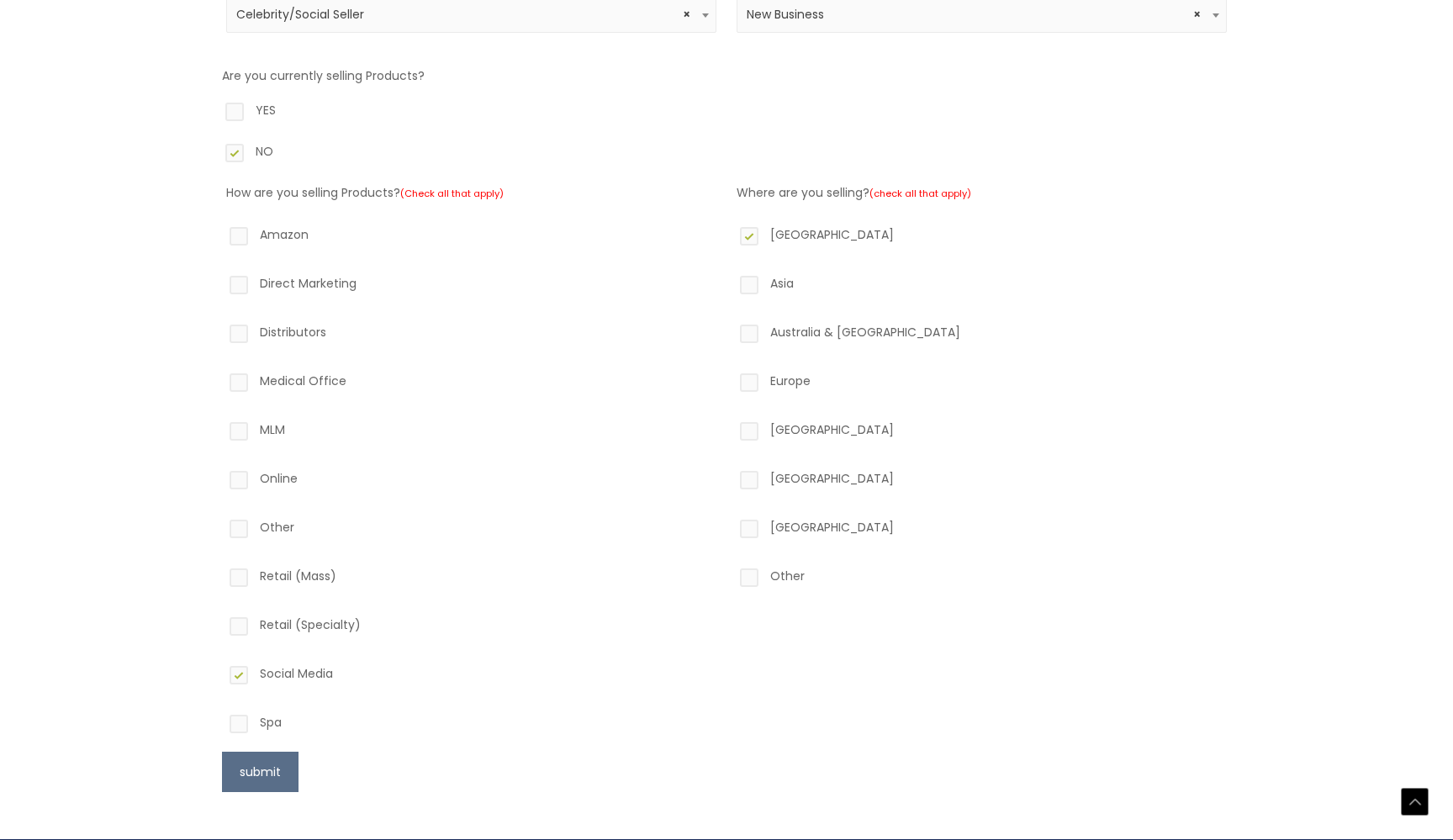
click at [220, 478] on input "Online" at bounding box center [215, 473] width 11 height 11
checkbox input "true"
click at [265, 764] on button "submit" at bounding box center [260, 772] width 77 height 40
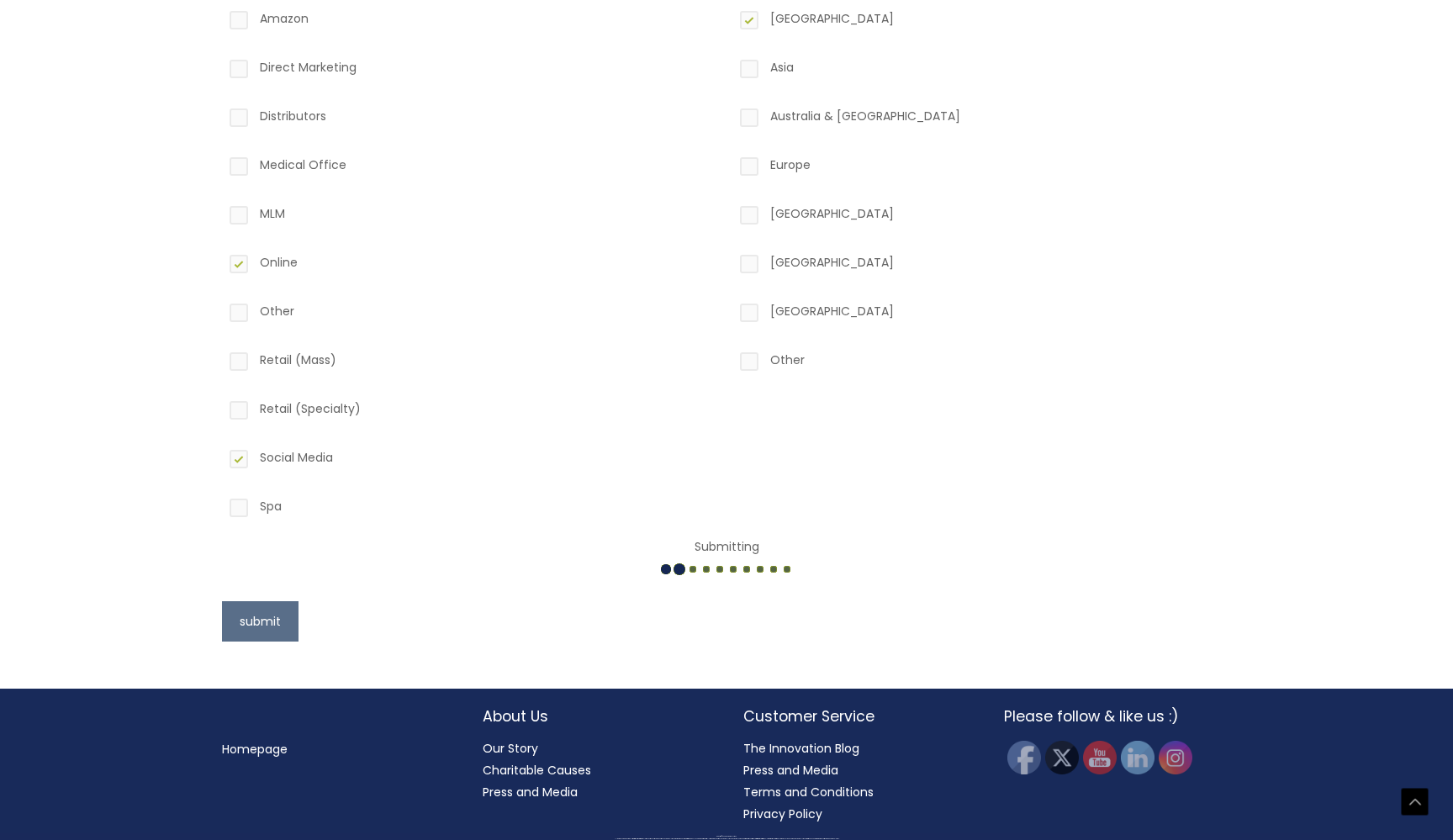
scroll to position [600, 0]
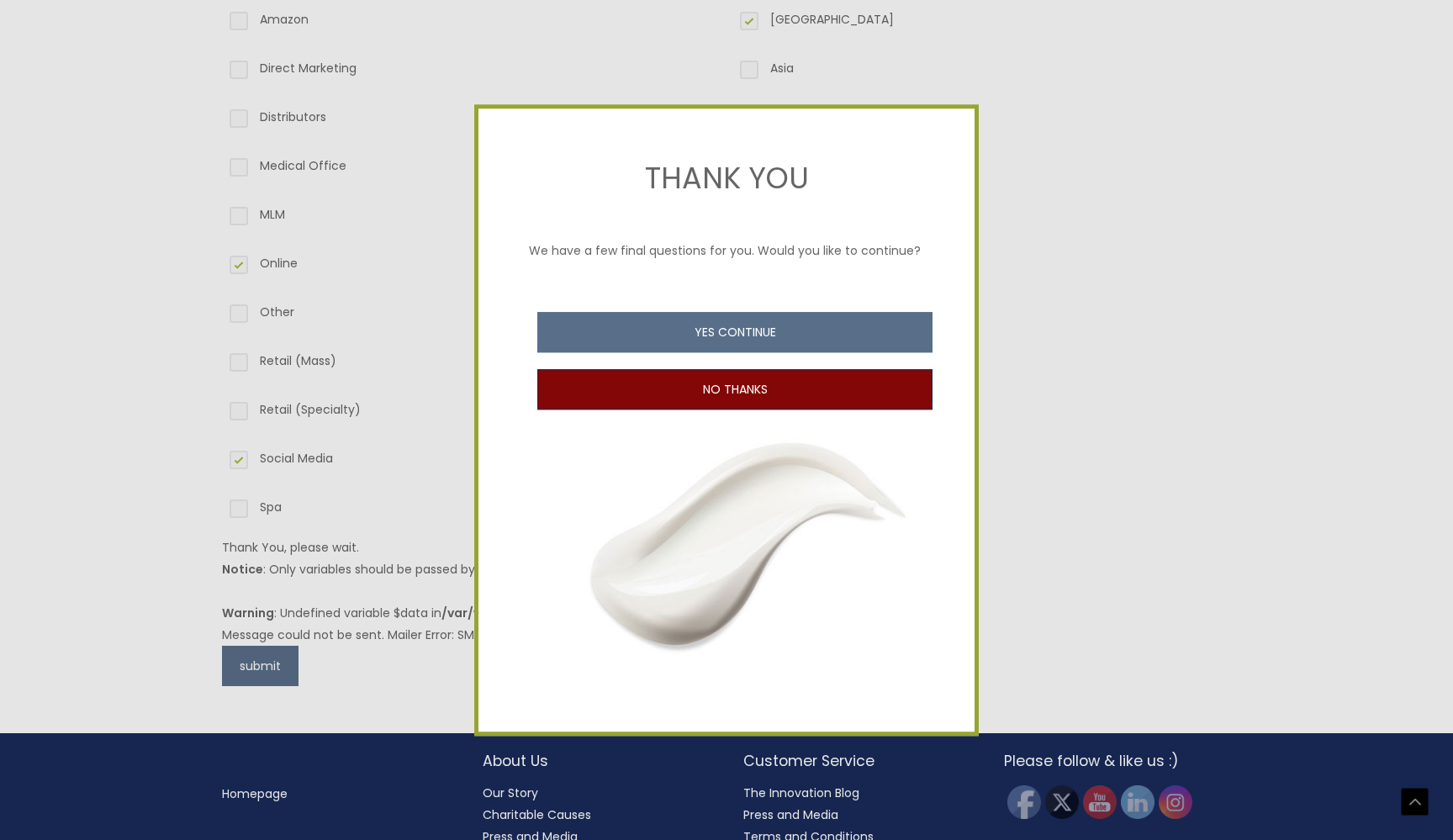
click at [713, 394] on button "NO THANKS" at bounding box center [734, 389] width 395 height 40
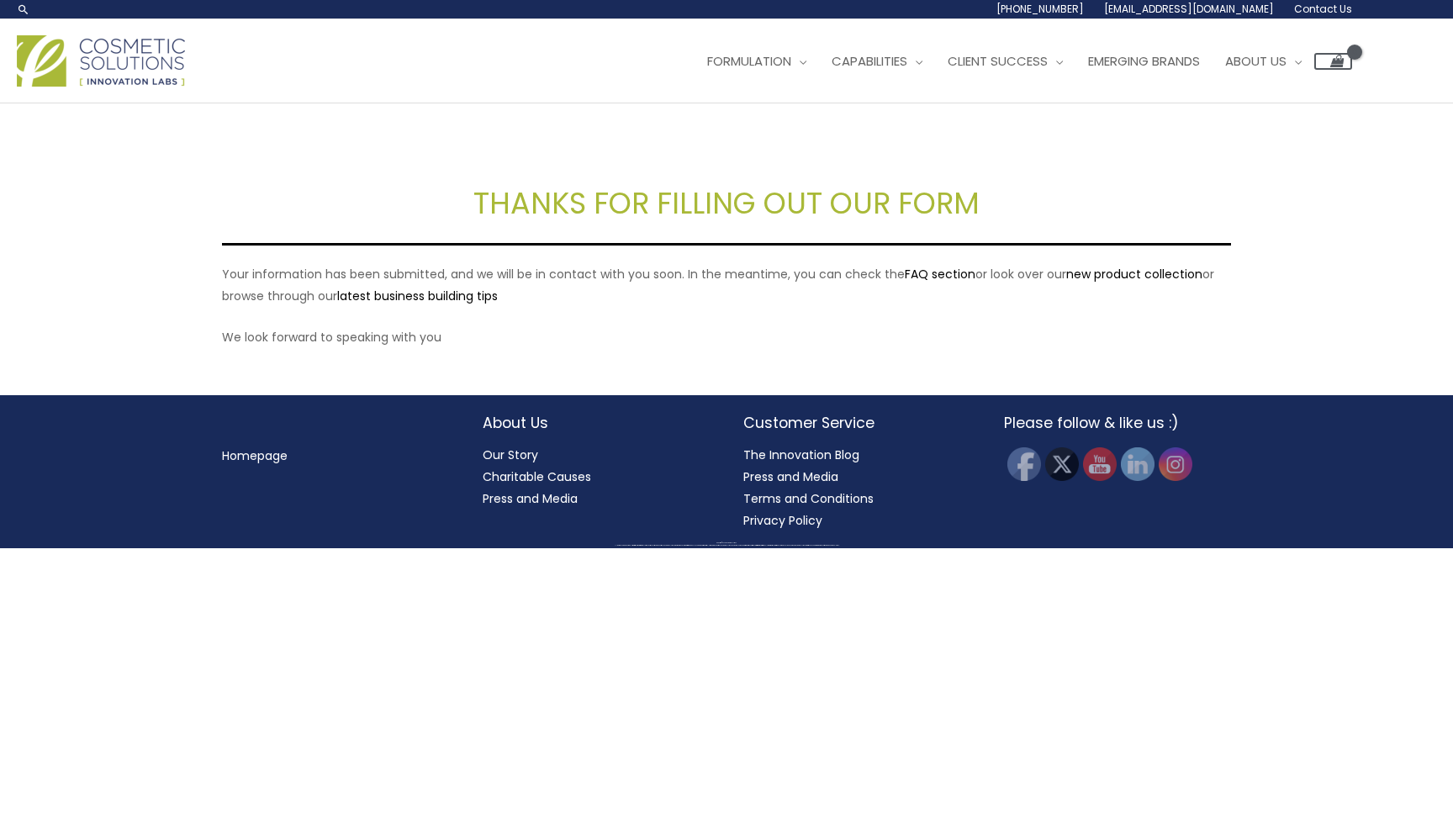
click at [140, 62] on img at bounding box center [100, 61] width 168 height 51
